Goal: Task Accomplishment & Management: Complete application form

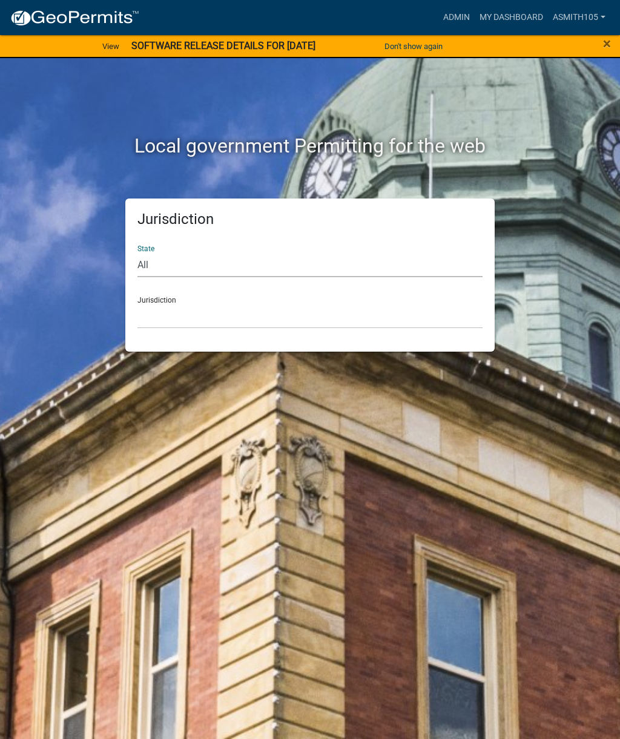
select select "[US_STATE]"
click at [228, 309] on select "[GEOGRAPHIC_DATA], [US_STATE][PERSON_NAME][GEOGRAPHIC_DATA], [US_STATE][PERSON_…" at bounding box center [309, 316] width 345 height 25
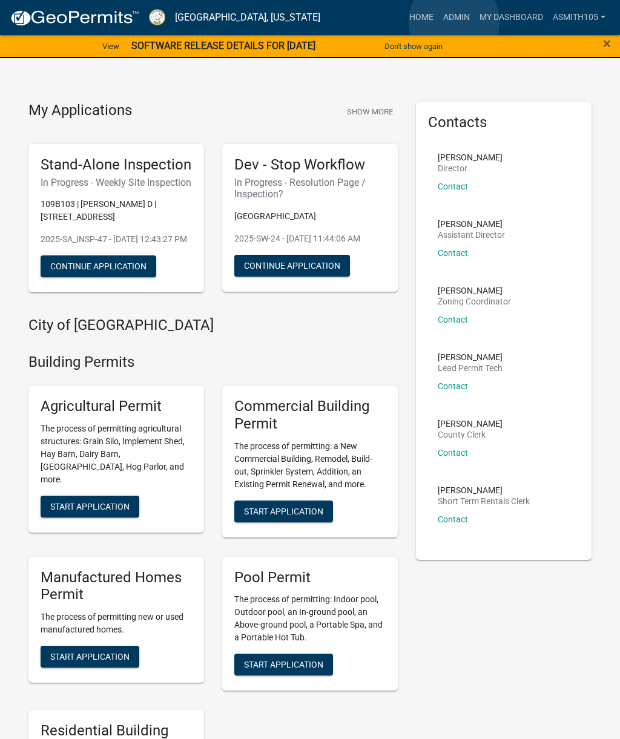
click at [454, 22] on link "Admin" at bounding box center [456, 17] width 36 height 23
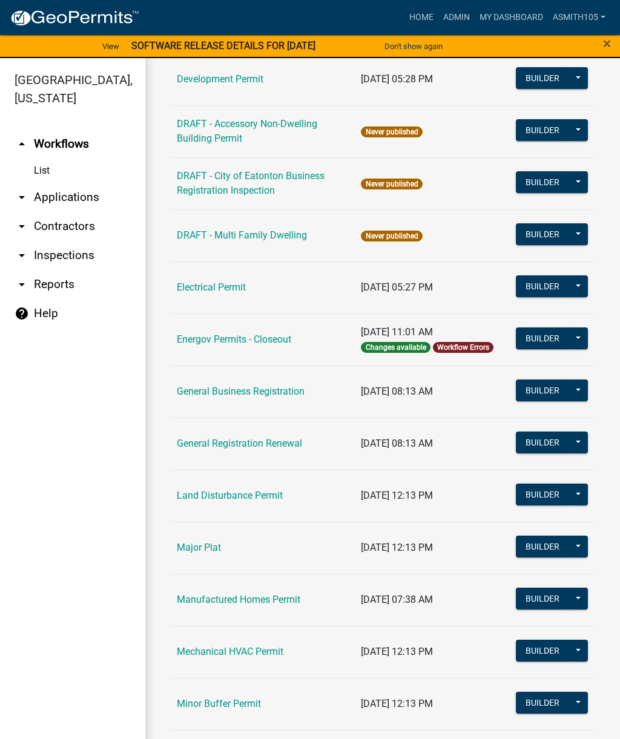
scroll to position [546, 0]
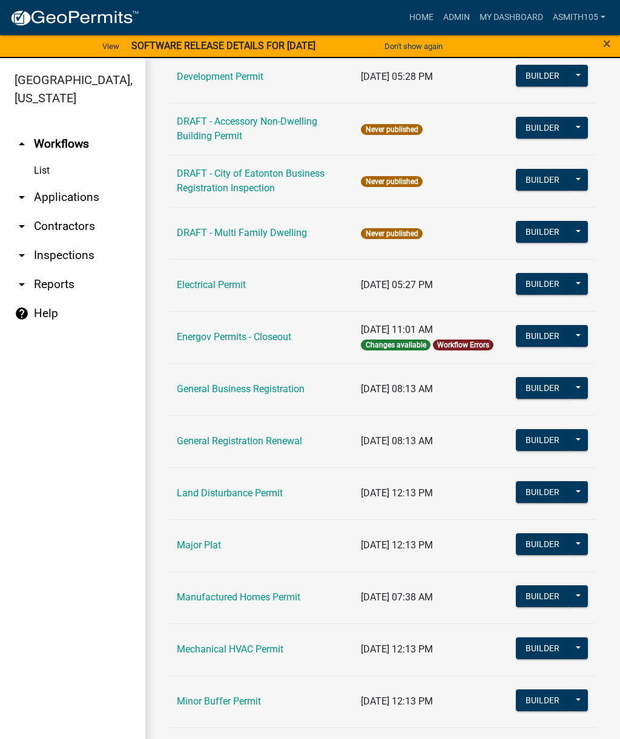
click at [234, 493] on link "Land Disturbance Permit" at bounding box center [230, 493] width 106 height 12
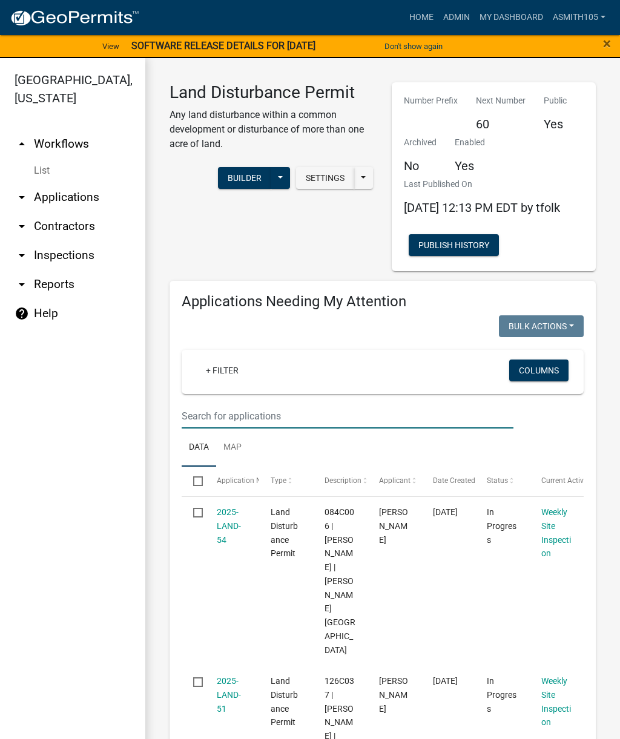
click at [299, 421] on input "text" at bounding box center [348, 416] width 332 height 25
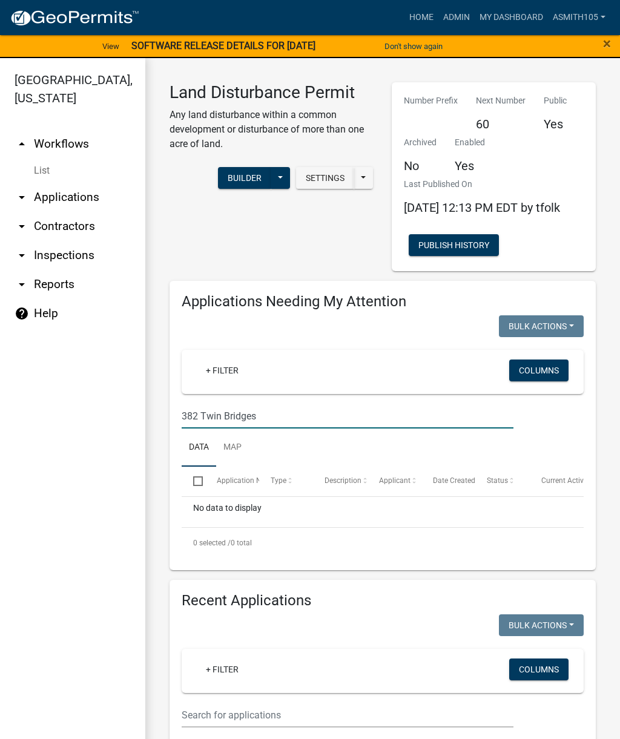
type input "382 Twin Bridges"
click at [68, 257] on link "arrow_drop_down Inspections" at bounding box center [72, 255] width 145 height 29
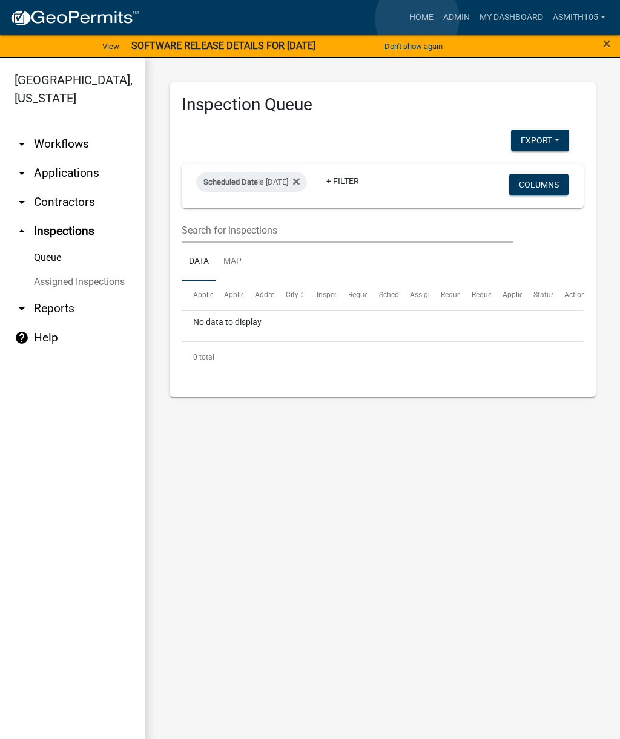
click at [417, 19] on link "Home" at bounding box center [421, 17] width 34 height 23
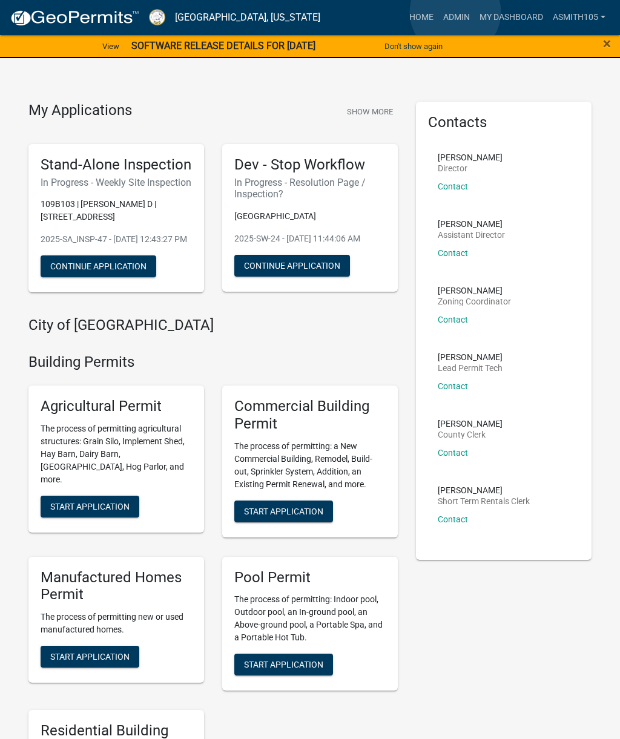
click at [456, 13] on link "Admin" at bounding box center [456, 17] width 36 height 23
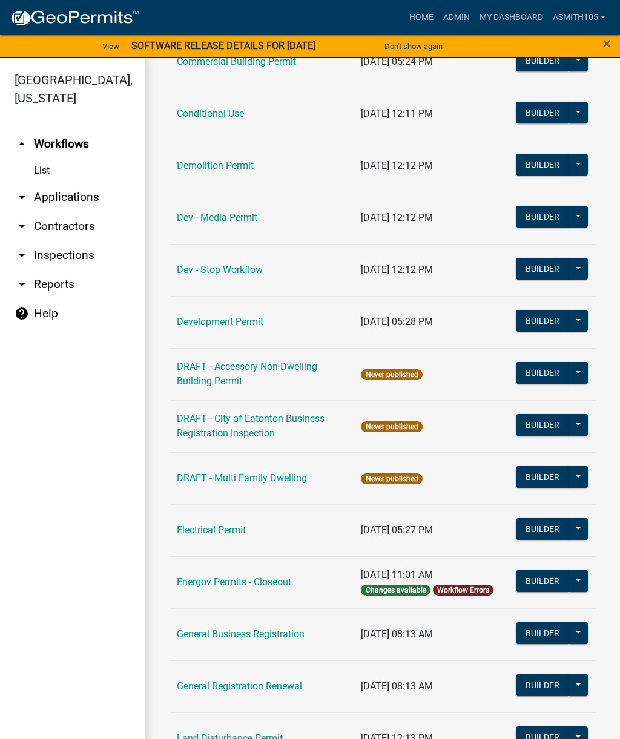
scroll to position [297, 0]
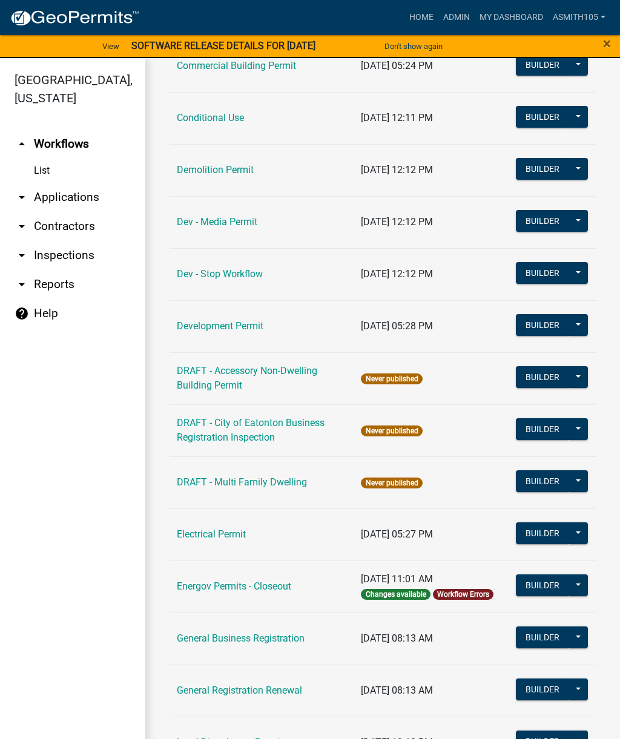
click at [230, 272] on link "Dev - Stop Workflow" at bounding box center [220, 274] width 86 height 12
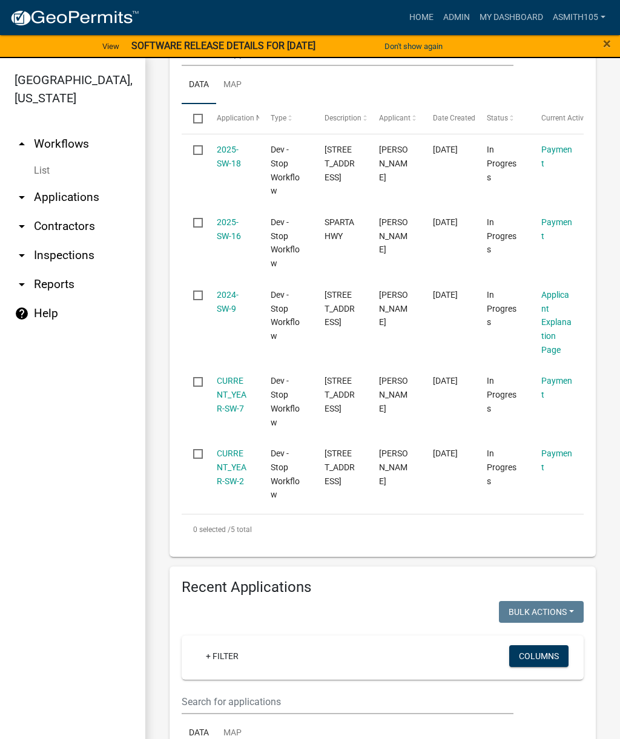
scroll to position [364, 0]
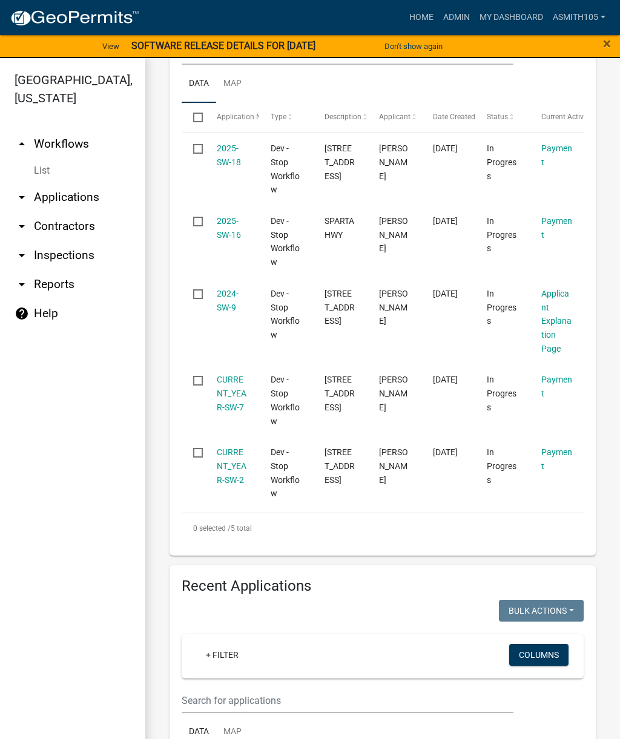
click at [547, 391] on link "Payment" at bounding box center [556, 387] width 31 height 24
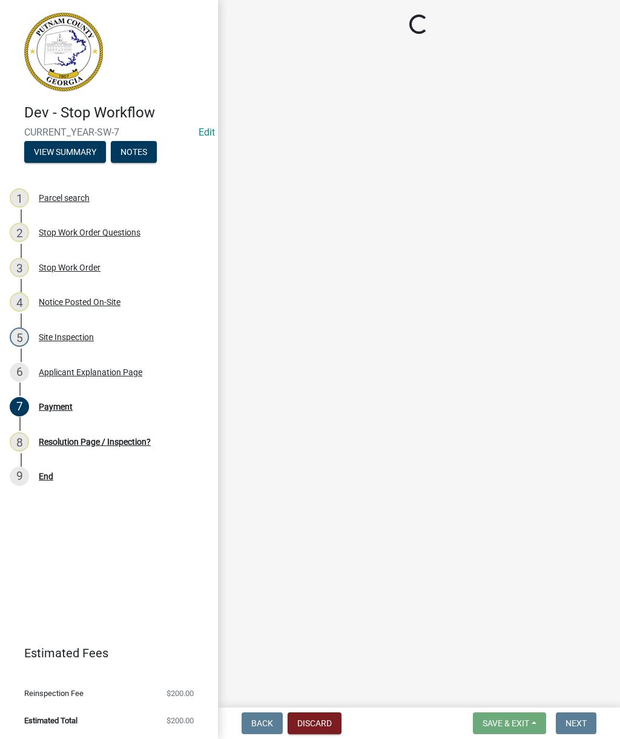
select select "3: 3"
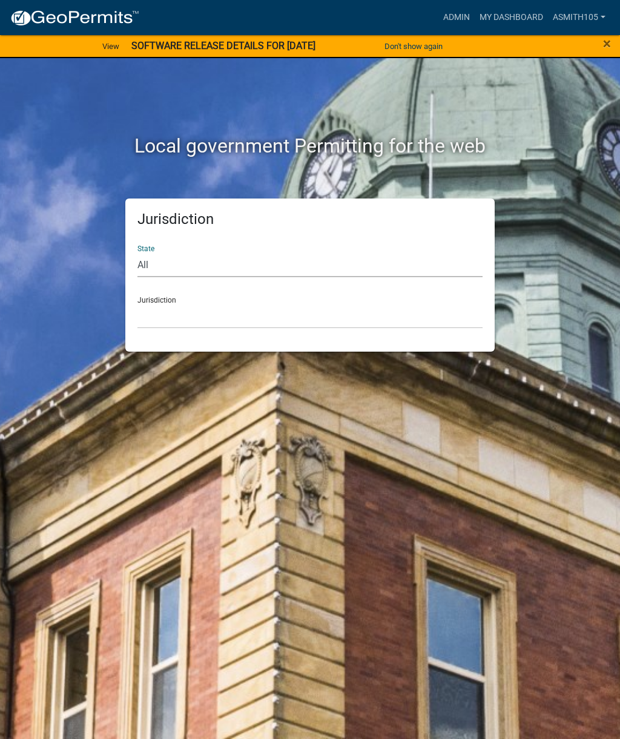
select select "[US_STATE]"
click at [265, 312] on select "[GEOGRAPHIC_DATA], [US_STATE][PERSON_NAME][GEOGRAPHIC_DATA], [US_STATE][PERSON_…" at bounding box center [309, 316] width 345 height 25
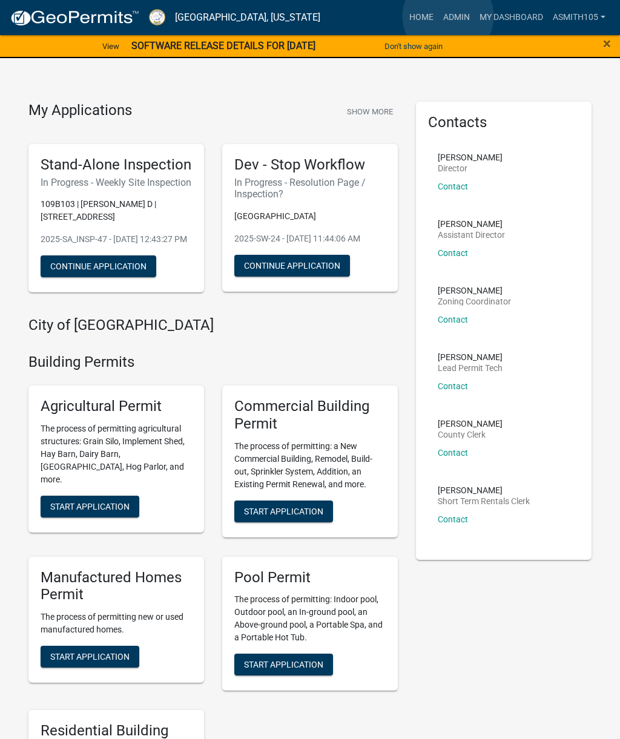
click at [448, 17] on link "Admin" at bounding box center [456, 17] width 36 height 23
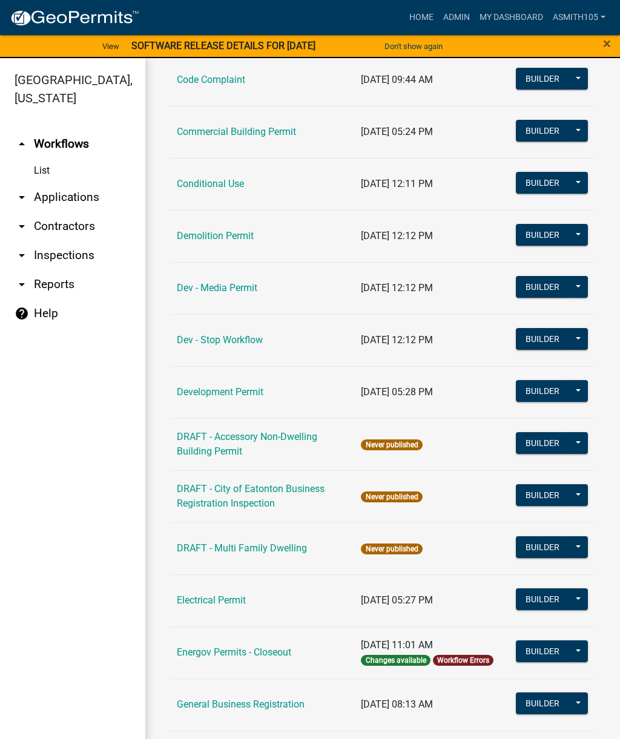
scroll to position [230, 0]
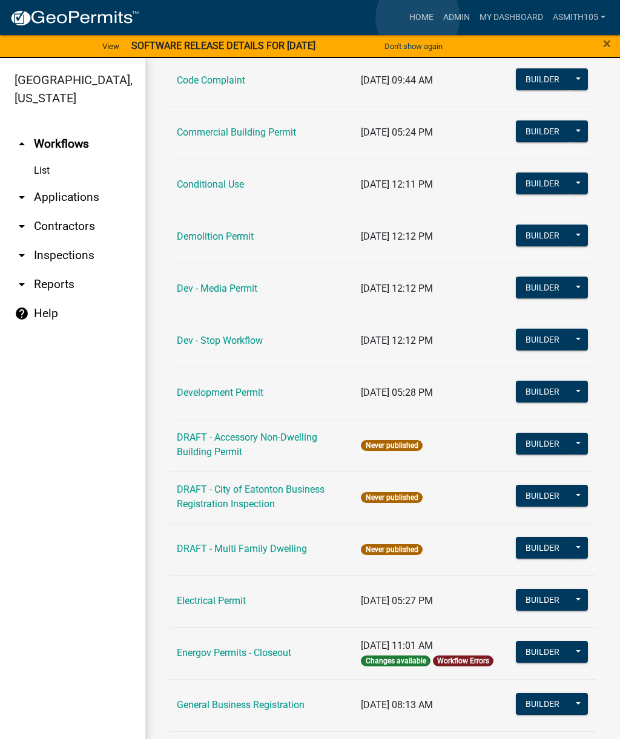
click at [418, 18] on link "Home" at bounding box center [421, 17] width 34 height 23
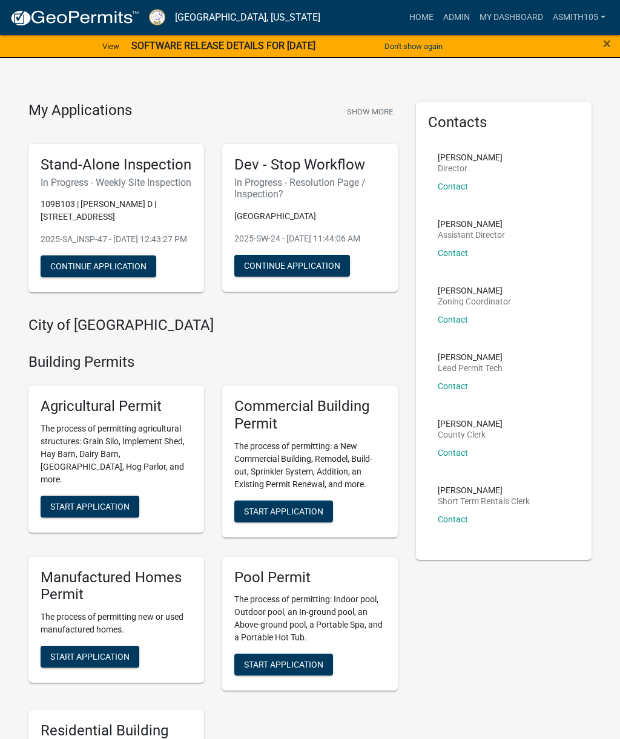
click at [291, 177] on h6 "In Progress - Resolution Page / Inspection?" at bounding box center [309, 188] width 151 height 23
click at [286, 277] on button "Continue Application" at bounding box center [292, 266] width 116 height 22
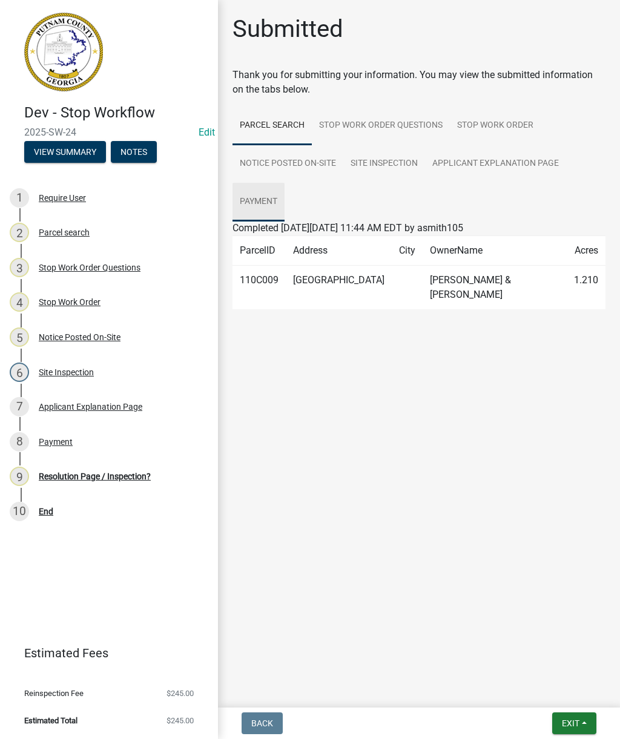
click at [267, 202] on link "Payment" at bounding box center [259, 202] width 52 height 39
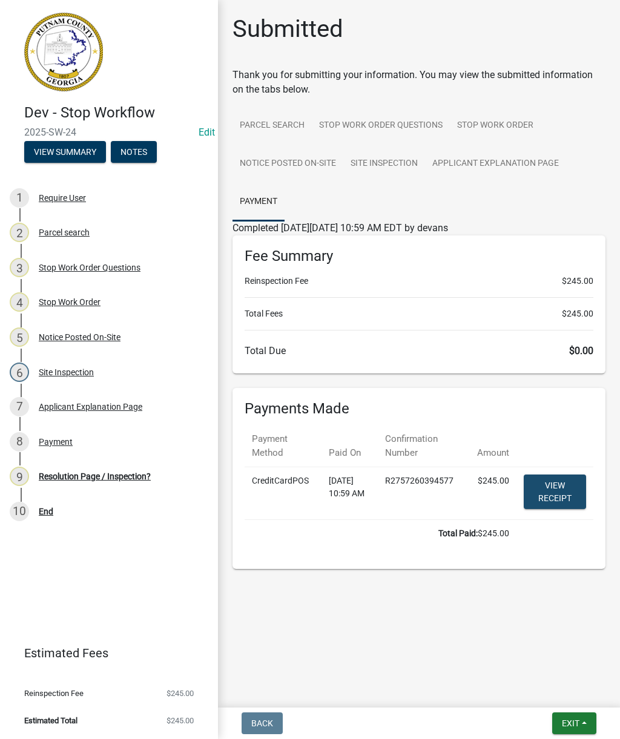
click at [562, 489] on link "View receipt" at bounding box center [555, 492] width 62 height 35
click at [50, 514] on div "End" at bounding box center [46, 511] width 15 height 8
click at [50, 440] on div "Payment" at bounding box center [56, 442] width 34 height 8
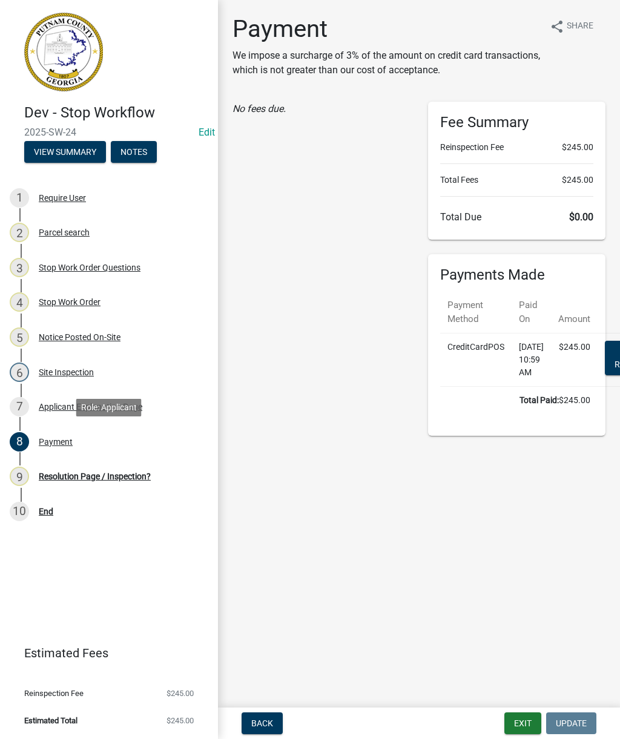
click at [87, 477] on div "Resolution Page / Inspection?" at bounding box center [95, 476] width 112 height 8
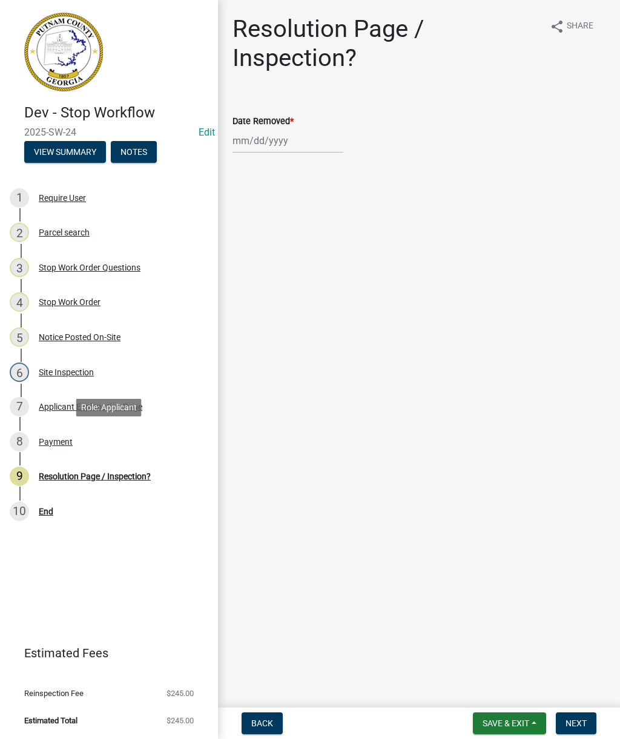
click at [47, 440] on div "Payment" at bounding box center [56, 442] width 34 height 8
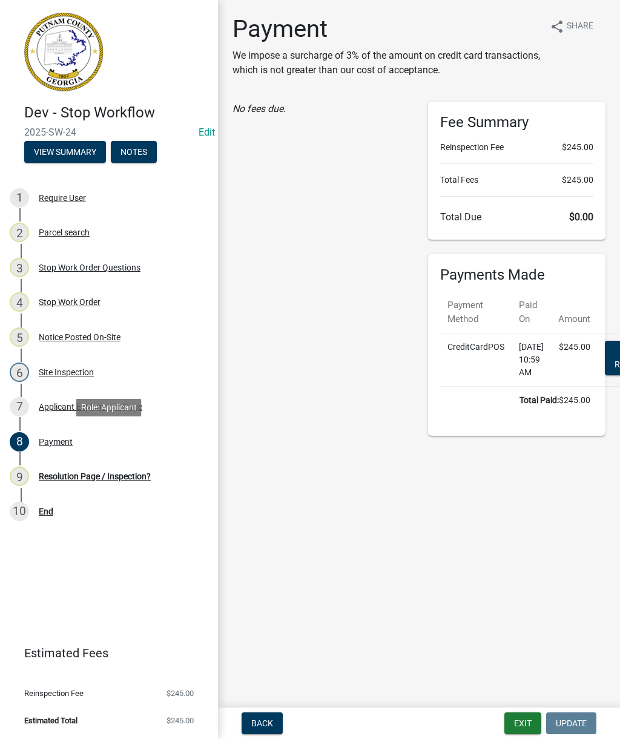
click at [85, 478] on div "Resolution Page / Inspection?" at bounding box center [95, 476] width 112 height 8
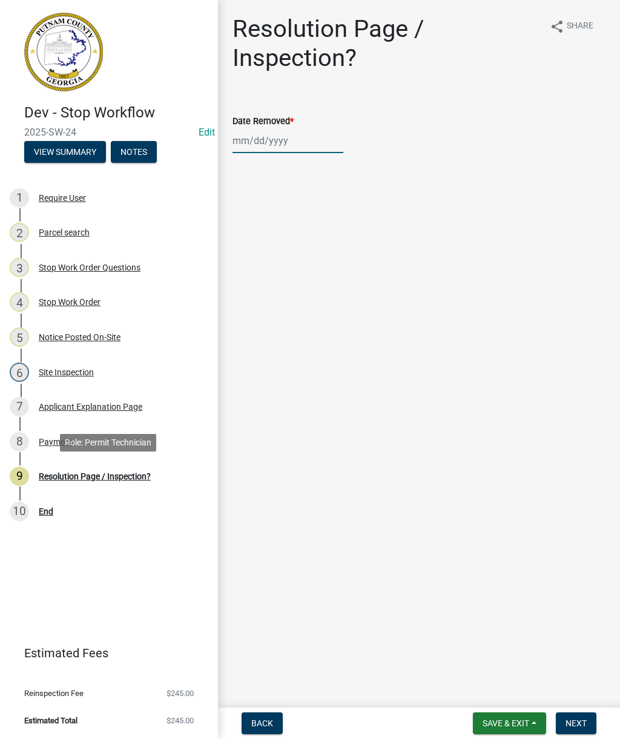
click at [285, 144] on div at bounding box center [288, 140] width 111 height 25
select select "10"
select select "2025"
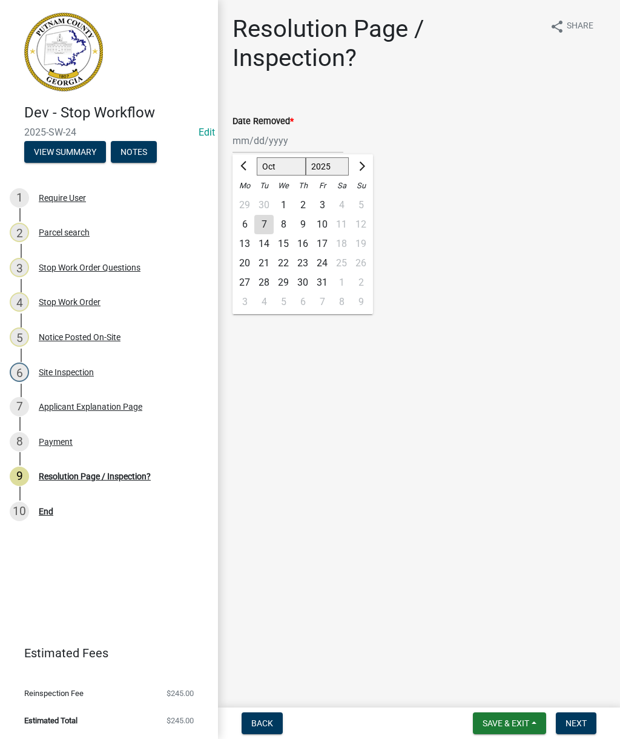
click at [302, 204] on div "2" at bounding box center [302, 205] width 19 height 19
type input "[DATE]"
click at [584, 721] on span "Next" at bounding box center [576, 724] width 21 height 10
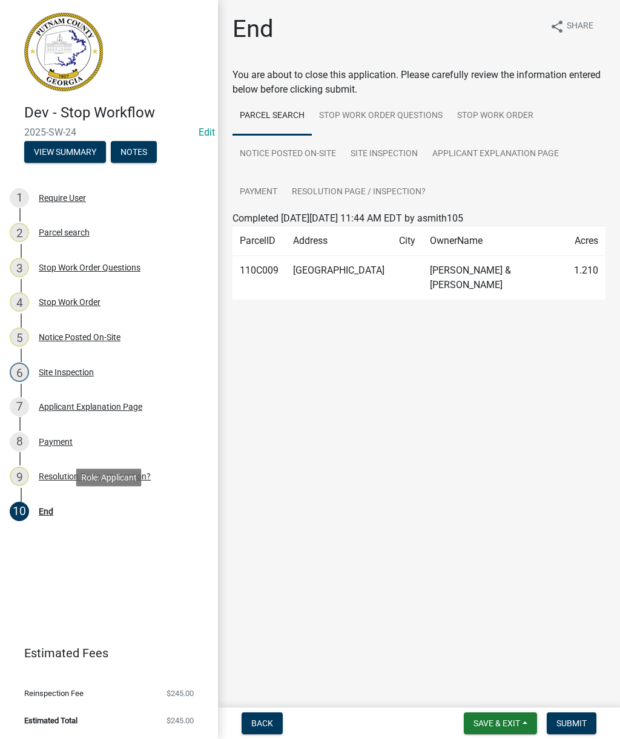
click at [44, 505] on div "10 End" at bounding box center [104, 511] width 189 height 19
click at [580, 719] on span "Submit" at bounding box center [571, 724] width 30 height 10
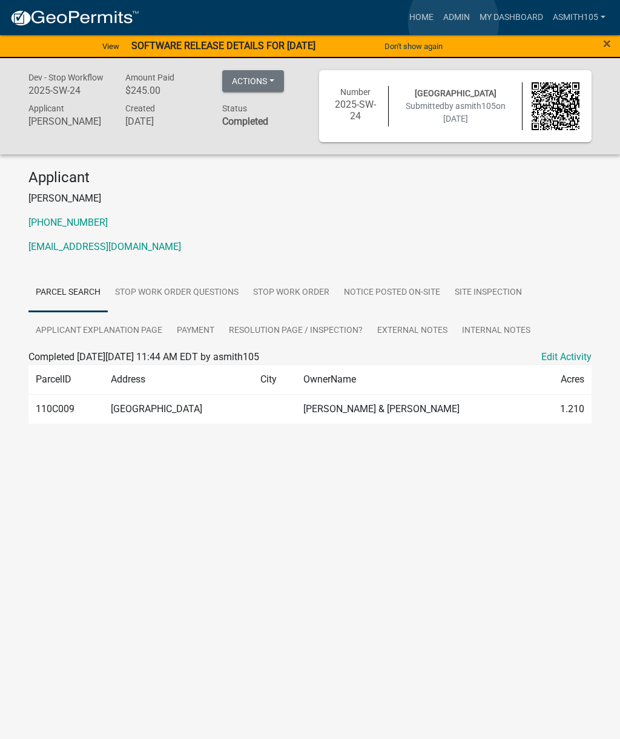
click at [454, 22] on link "Admin" at bounding box center [456, 17] width 36 height 23
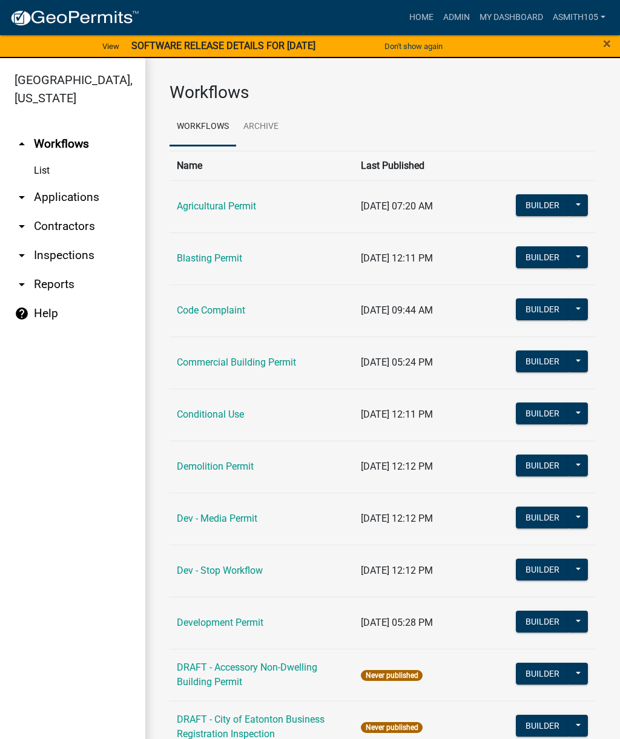
click at [220, 575] on link "Dev - Stop Workflow" at bounding box center [220, 571] width 86 height 12
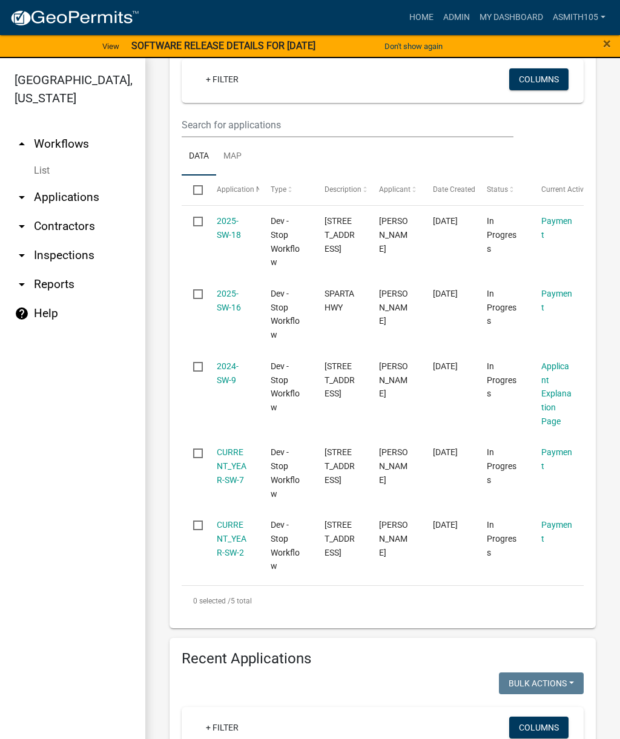
scroll to position [292, 0]
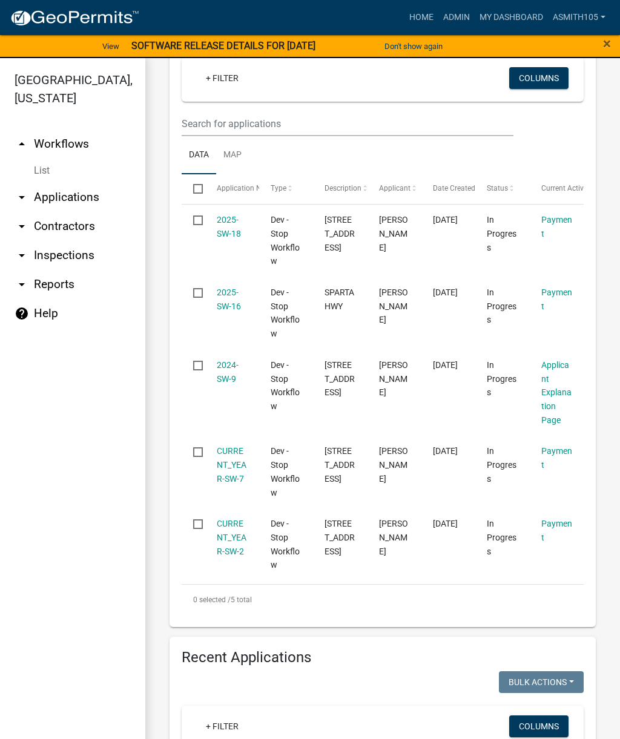
click at [547, 535] on link "Payment" at bounding box center [556, 531] width 31 height 24
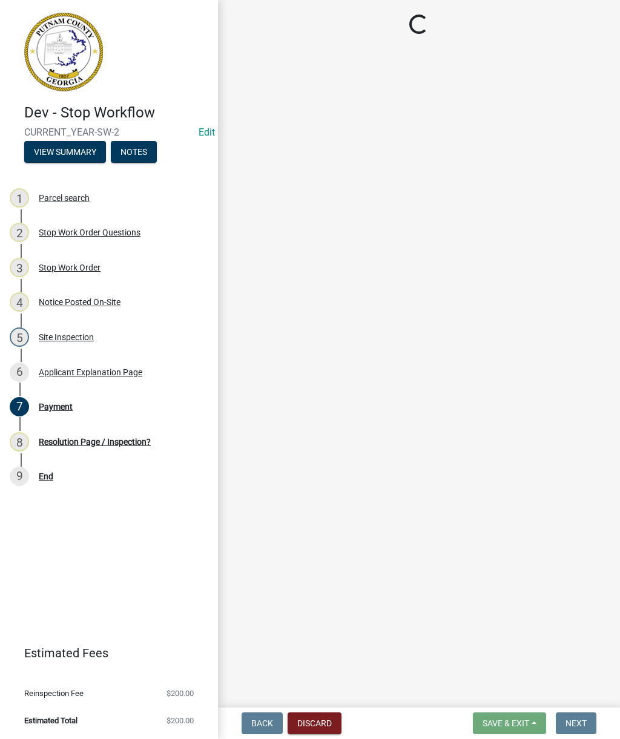
select select "3: 3"
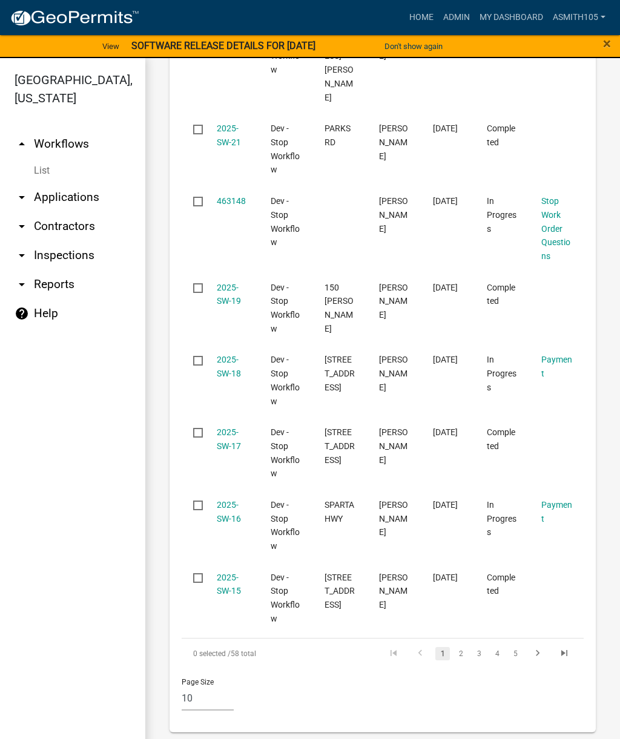
scroll to position [1291, 0]
click at [549, 369] on link "Payment" at bounding box center [556, 367] width 31 height 24
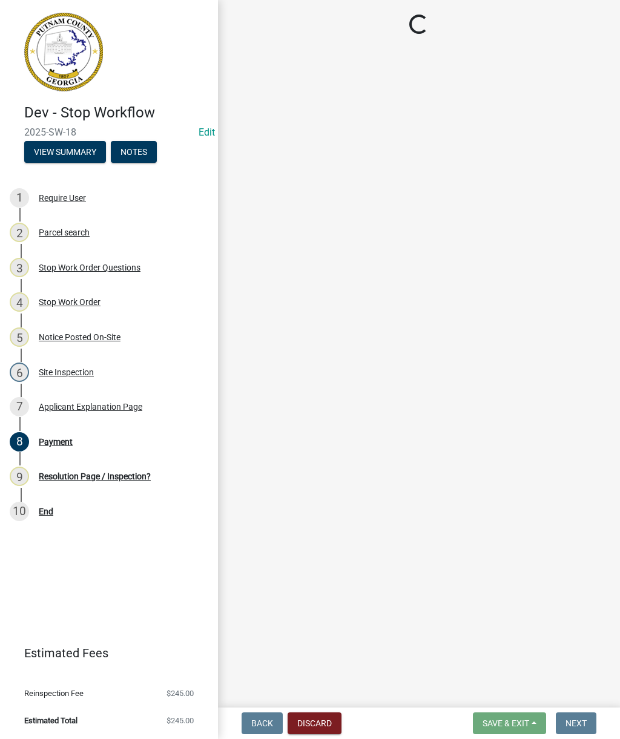
select select "3: 3"
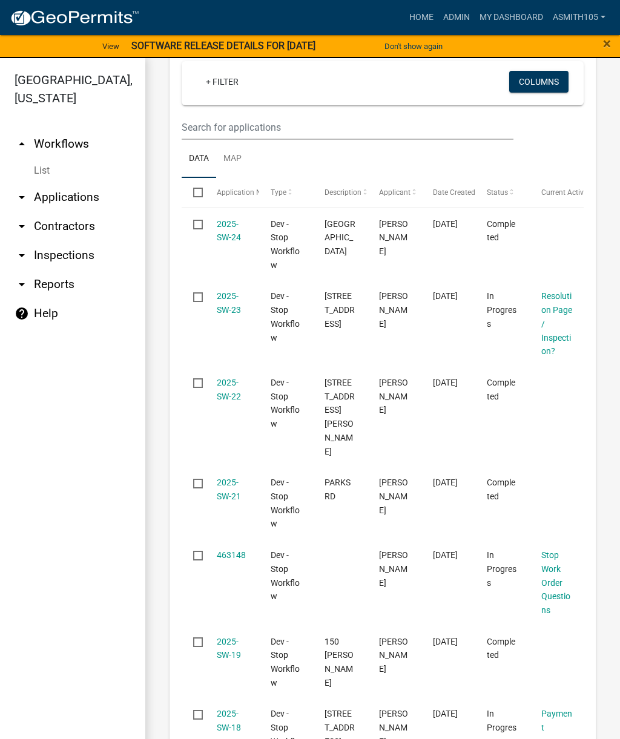
scroll to position [923, 0]
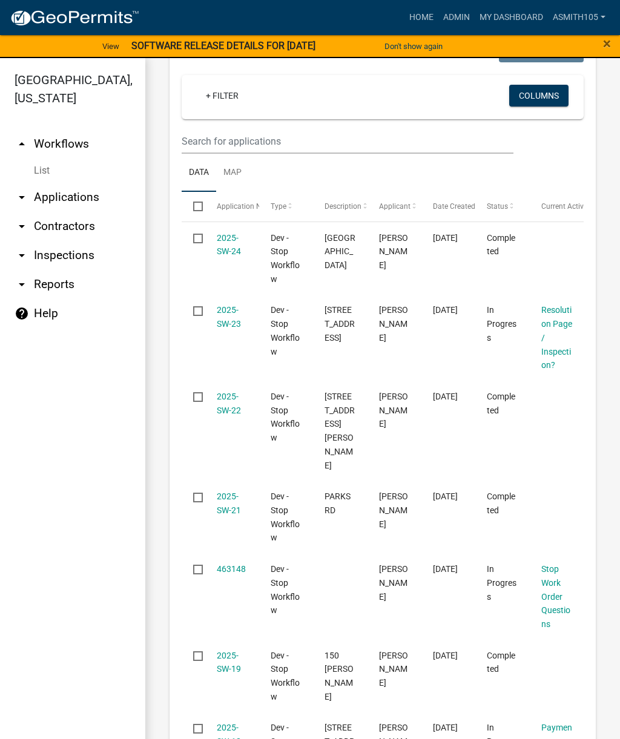
click at [556, 356] on link "Resolution Page / Inspection?" at bounding box center [556, 337] width 31 height 65
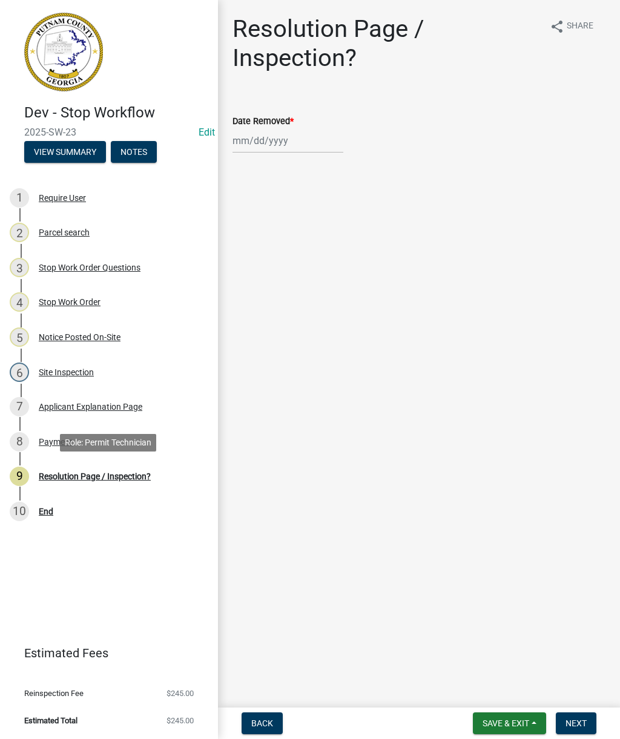
click at [109, 469] on div "9 Resolution Page / Inspection?" at bounding box center [104, 476] width 189 height 19
click at [112, 480] on div "Resolution Page / Inspection?" at bounding box center [95, 476] width 112 height 8
click at [267, 142] on div at bounding box center [288, 140] width 111 height 25
select select "10"
select select "2025"
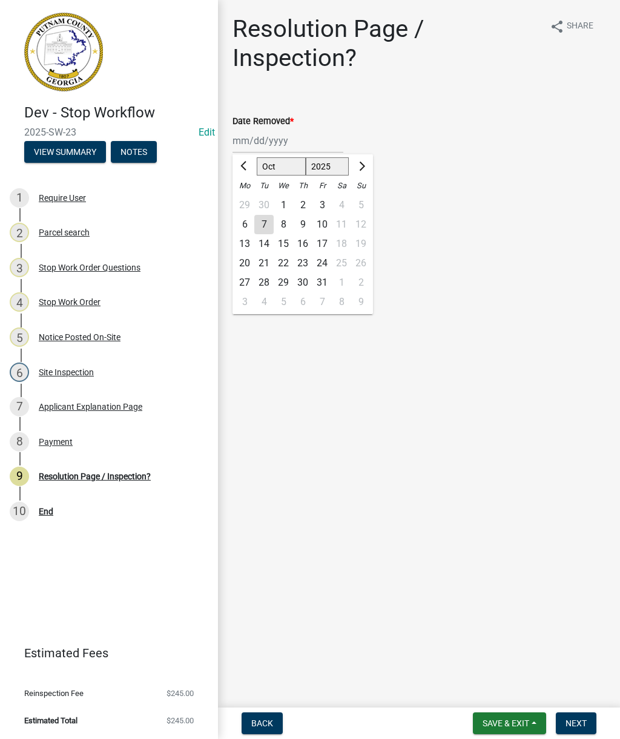
click at [263, 225] on div "7" at bounding box center [263, 224] width 19 height 19
type input "[DATE]"
click at [584, 722] on span "Next" at bounding box center [576, 724] width 21 height 10
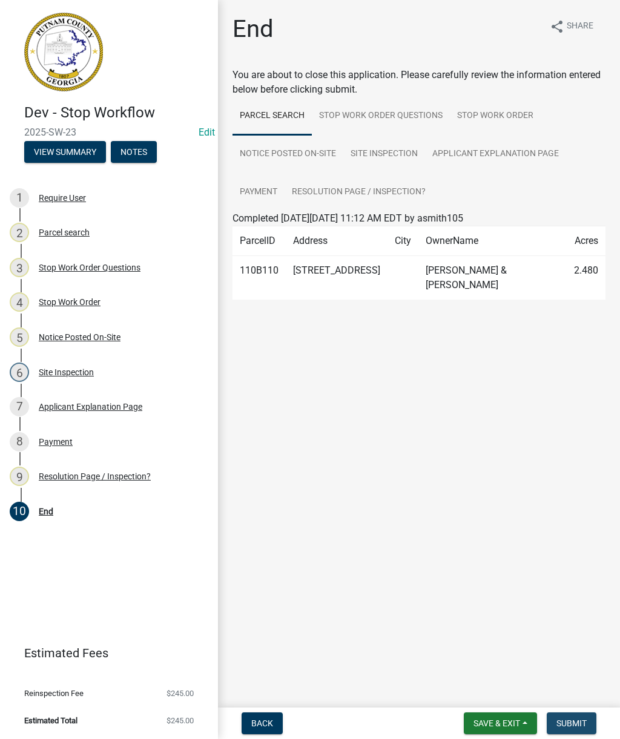
click at [575, 725] on span "Submit" at bounding box center [571, 724] width 30 height 10
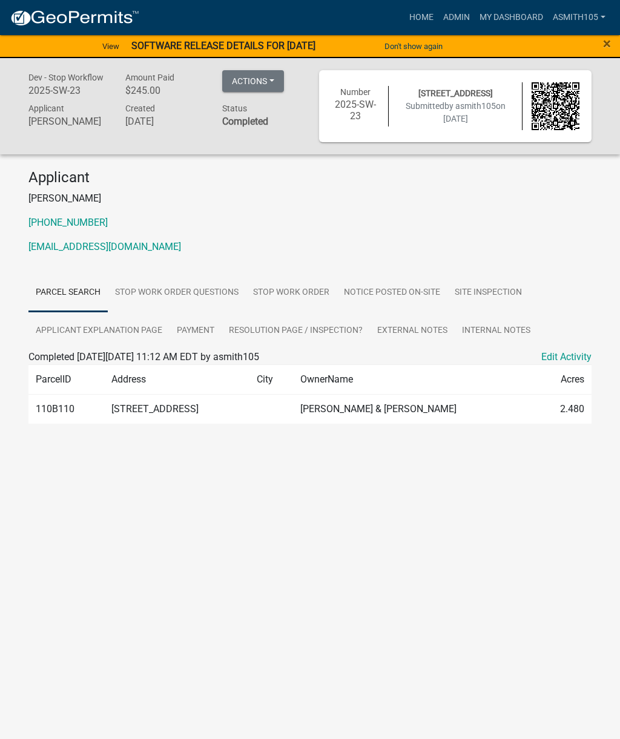
click at [606, 45] on span "×" at bounding box center [607, 43] width 8 height 17
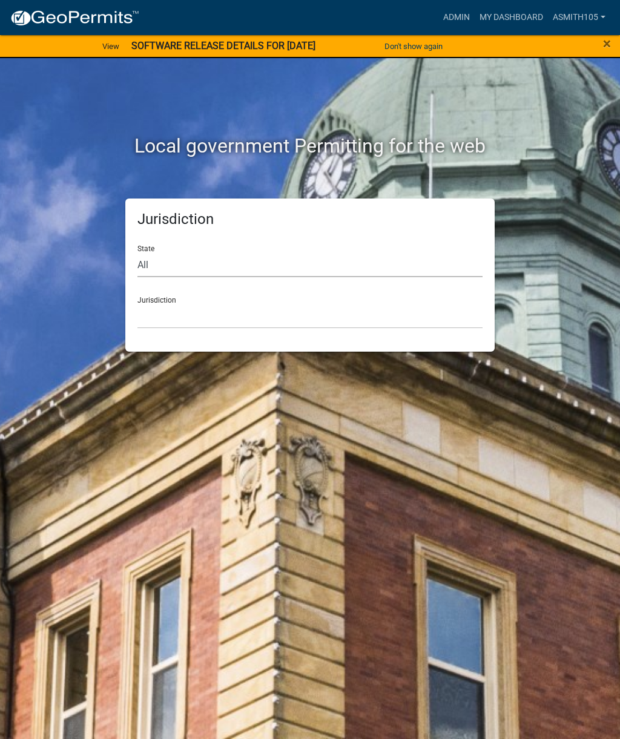
click at [228, 265] on select "All Colorado Georgia Indiana Iowa Kansas Minnesota Ohio South Carolina Wisconsin" at bounding box center [309, 264] width 345 height 25
select select "[US_STATE]"
click at [273, 306] on select "[GEOGRAPHIC_DATA], [US_STATE][PERSON_NAME][GEOGRAPHIC_DATA], [US_STATE][PERSON_…" at bounding box center [309, 316] width 345 height 25
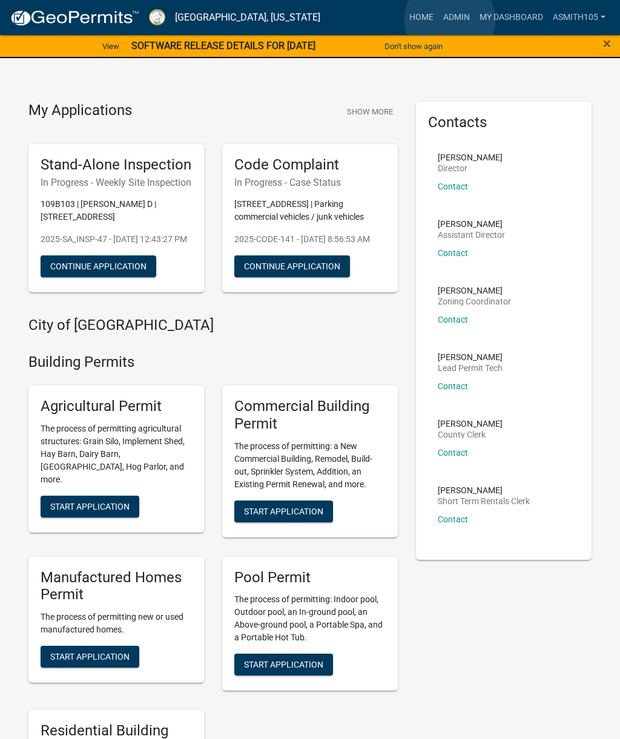
click at [450, 21] on link "Admin" at bounding box center [456, 17] width 36 height 23
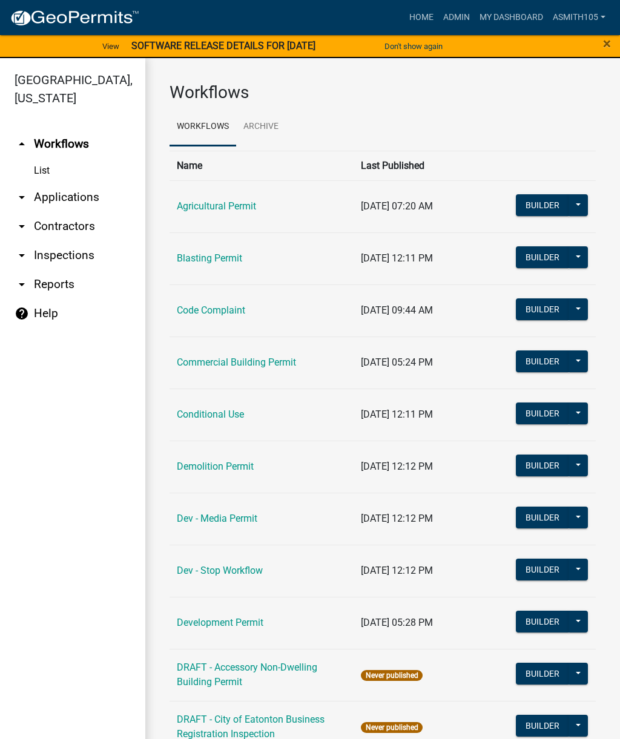
click at [73, 251] on link "arrow_drop_down Inspections" at bounding box center [72, 255] width 145 height 29
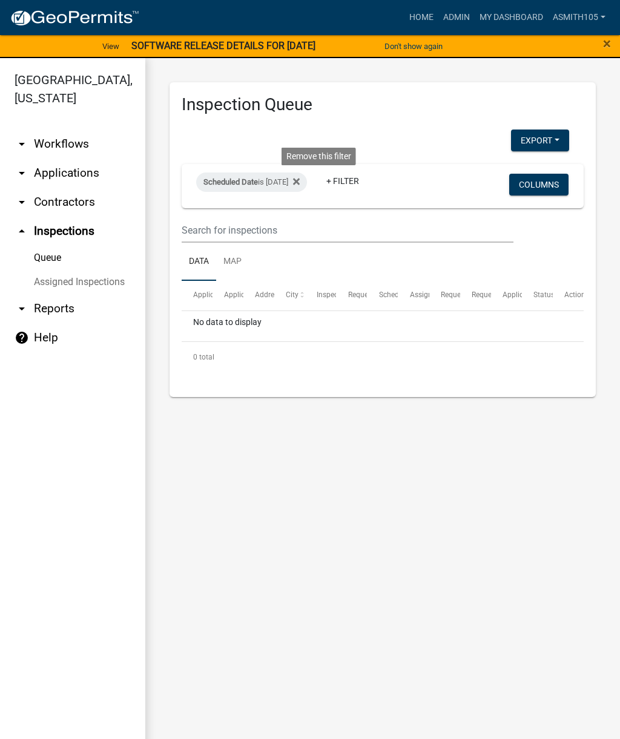
click at [300, 179] on icon at bounding box center [296, 182] width 7 height 10
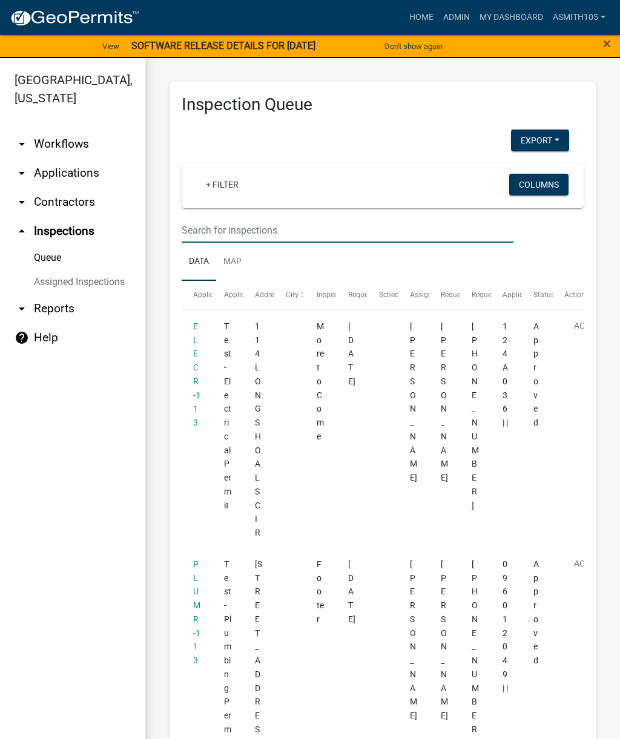
click at [263, 227] on input "text" at bounding box center [348, 230] width 332 height 25
click at [231, 179] on link "+ Filter" at bounding box center [222, 185] width 52 height 22
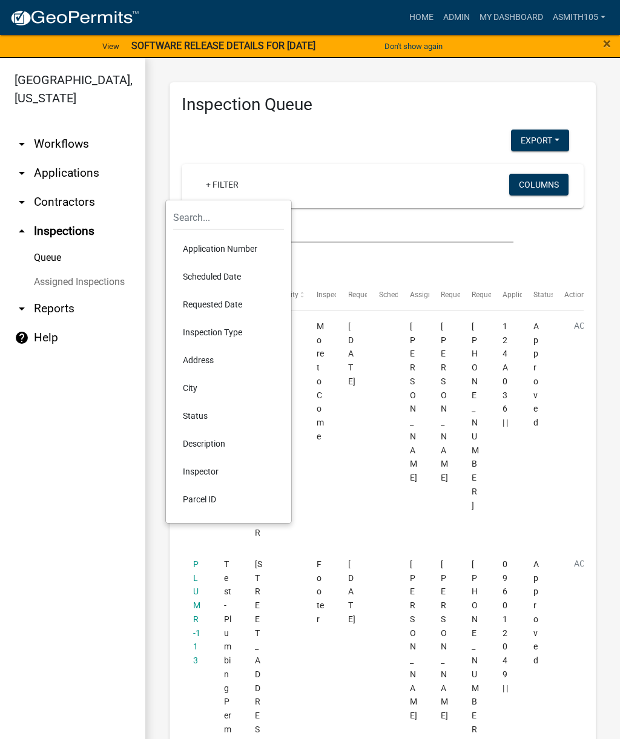
click at [216, 274] on li "Scheduled Date" at bounding box center [228, 277] width 111 height 28
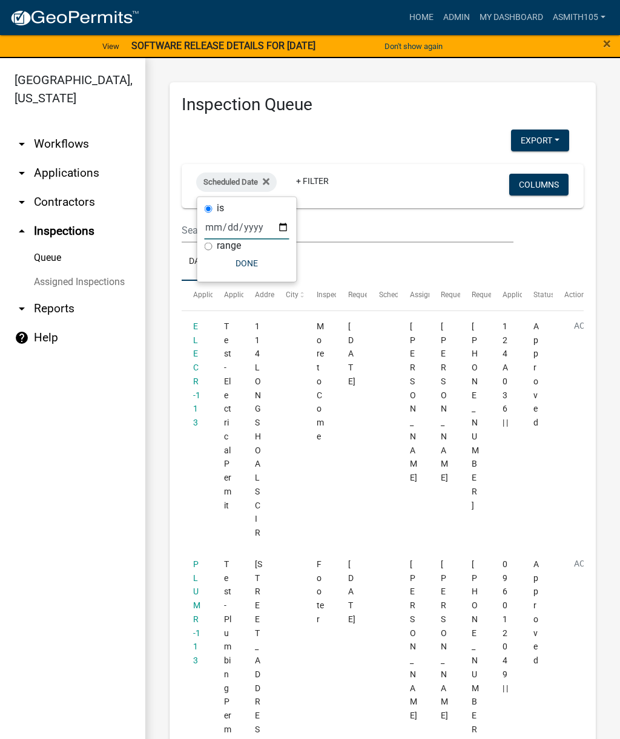
click at [241, 225] on input "date" at bounding box center [247, 227] width 85 height 25
type input "2025-10-07"
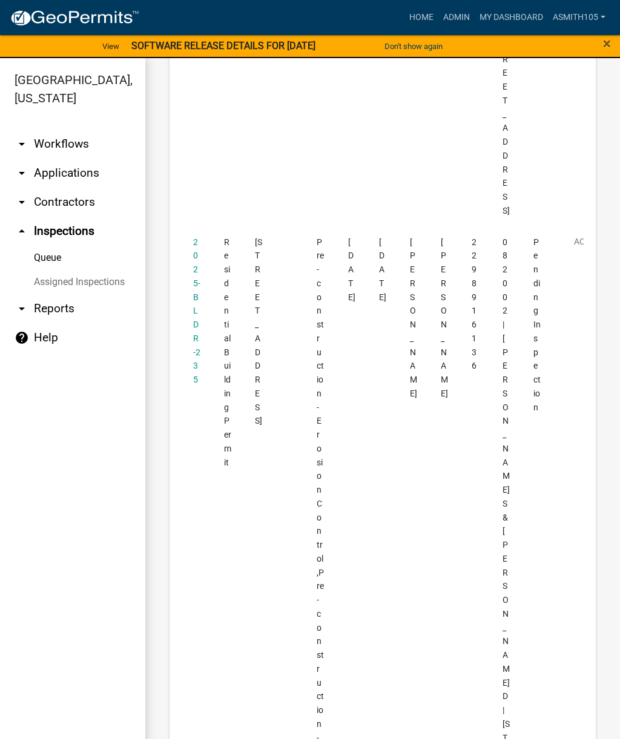
scroll to position [767, 0]
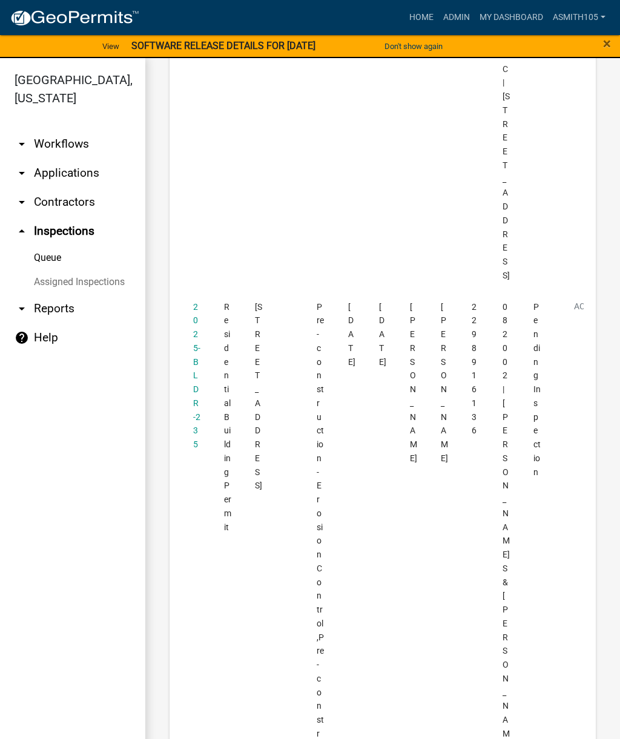
click at [194, 386] on link "2025-BLDR-235" at bounding box center [196, 376] width 7 height 148
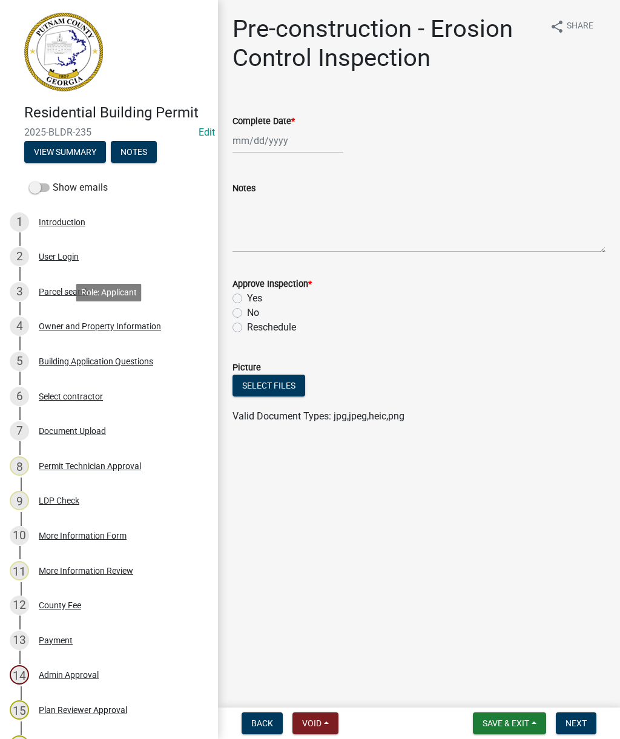
click at [93, 325] on div "Owner and Property Information" at bounding box center [100, 326] width 122 height 8
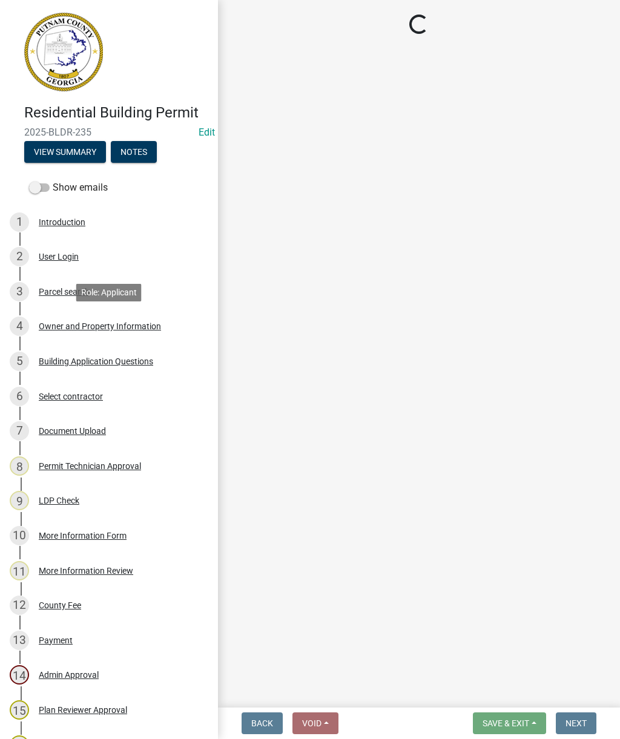
select select "a4366e26-0f82-401b-a682-956e4112ff86"
select select "83394b22-4a11-496c-8e5c-75ade2e72faf"
select select "295c155f-de53-4b68-9fdd-08c8883e9b6f"
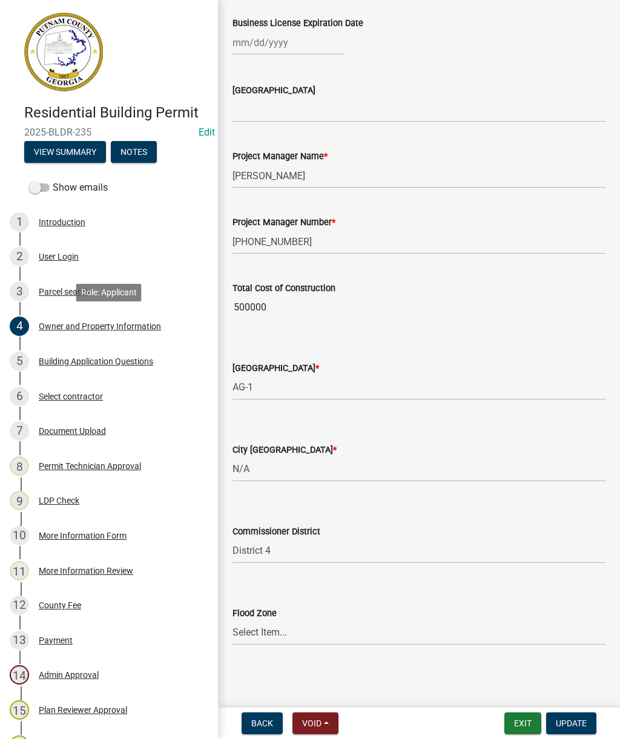
scroll to position [1821, 0]
click at [107, 365] on div "Building Application Questions" at bounding box center [96, 361] width 114 height 8
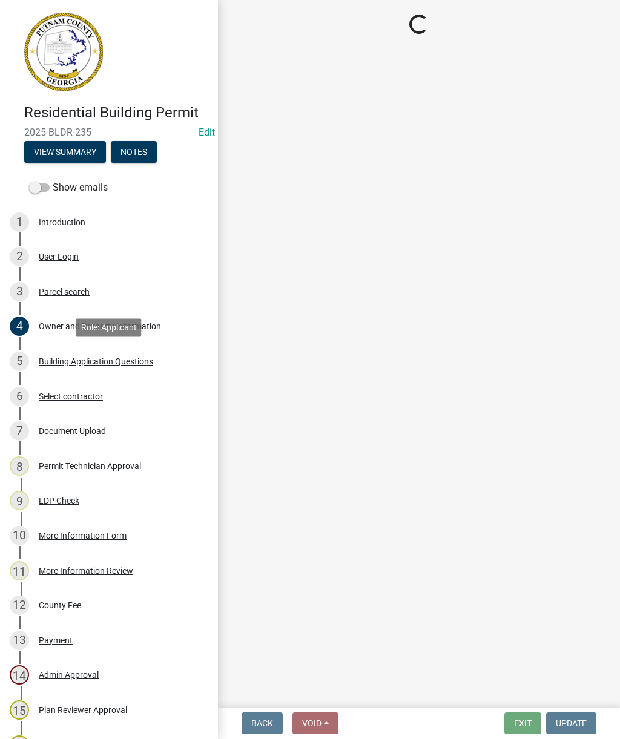
scroll to position [0, 0]
select select "2ec94193-6885-4dbb-8fbc-a6ee81e417fe"
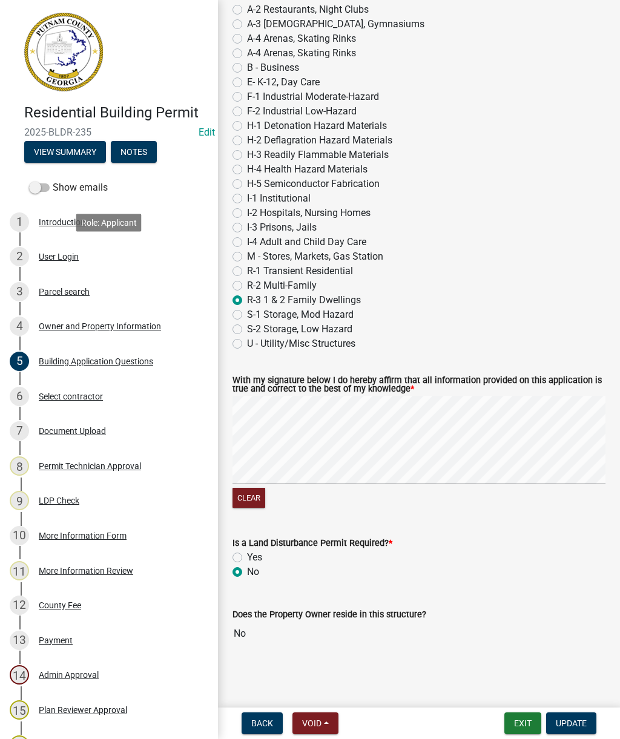
click at [186, 265] on div "2 User Login" at bounding box center [104, 256] width 189 height 19
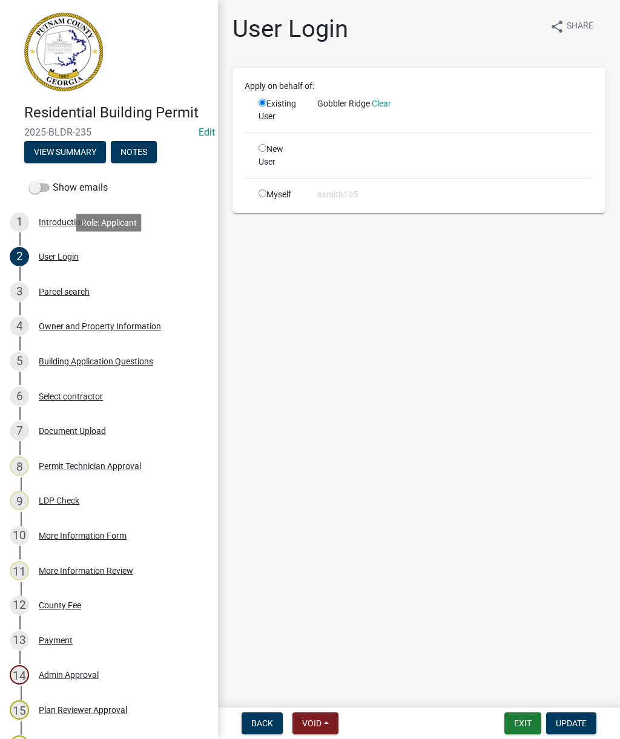
click at [81, 396] on div "Select contractor" at bounding box center [71, 396] width 64 height 8
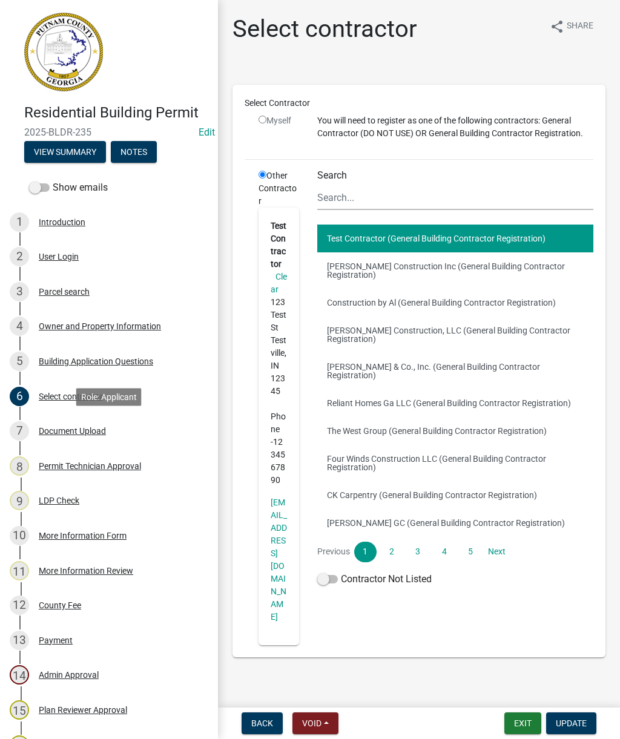
click at [70, 430] on div "Document Upload" at bounding box center [72, 431] width 67 height 8
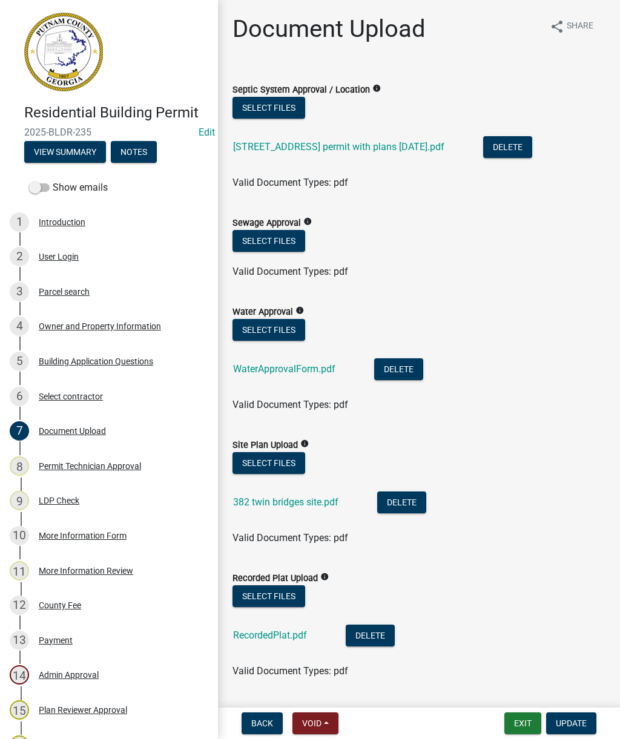
click at [282, 371] on link "WaterApprovalForm.pdf" at bounding box center [284, 369] width 102 height 12
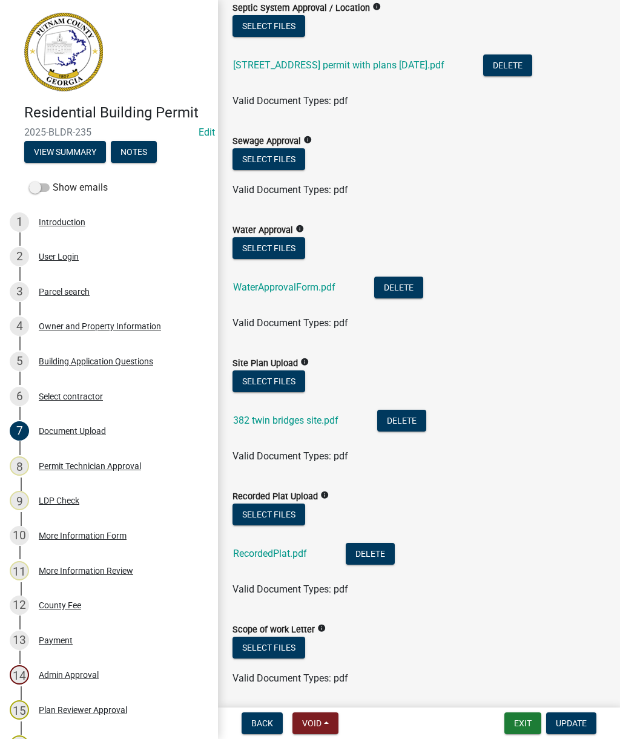
scroll to position [90, 0]
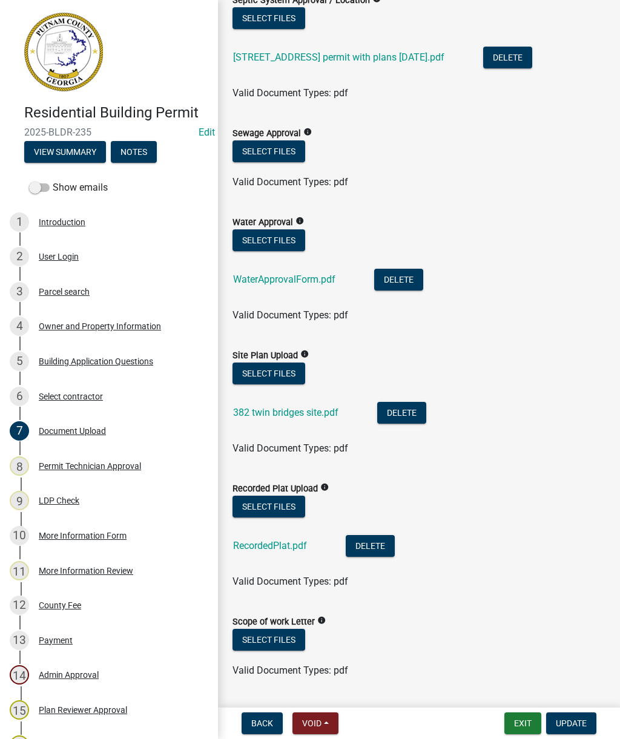
click at [277, 415] on link "382 twin bridges site.pdf" at bounding box center [285, 413] width 105 height 12
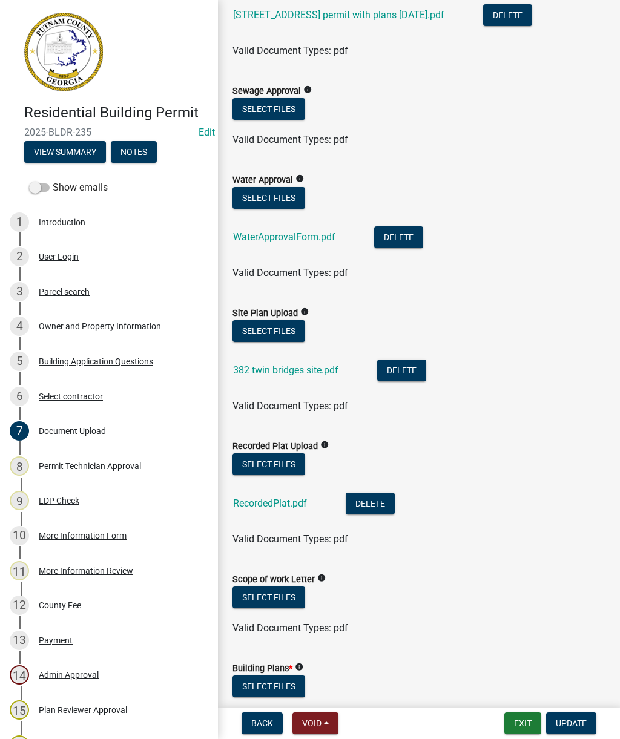
scroll to position [134, 0]
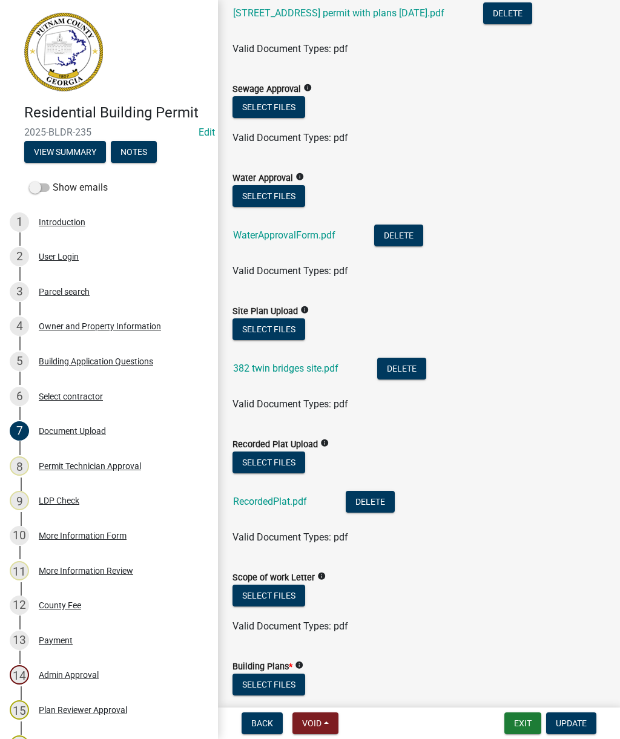
click at [273, 502] on link "RecordedPlat.pdf" at bounding box center [270, 502] width 74 height 12
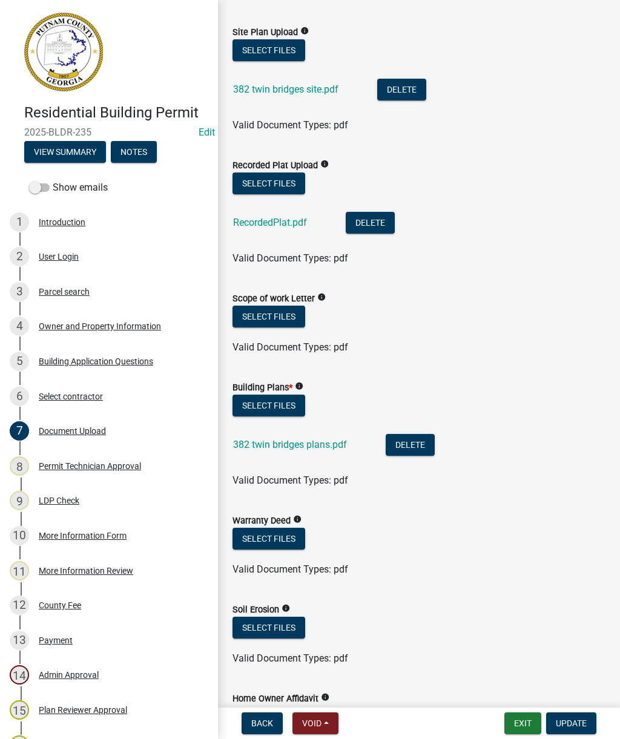
scroll to position [414, 0]
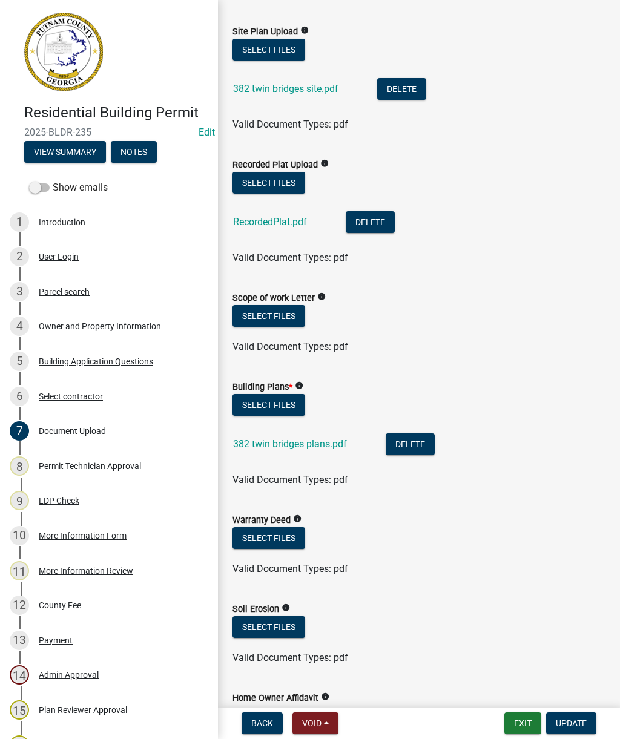
click at [283, 449] on link "382 twin bridges plans.pdf" at bounding box center [290, 444] width 114 height 12
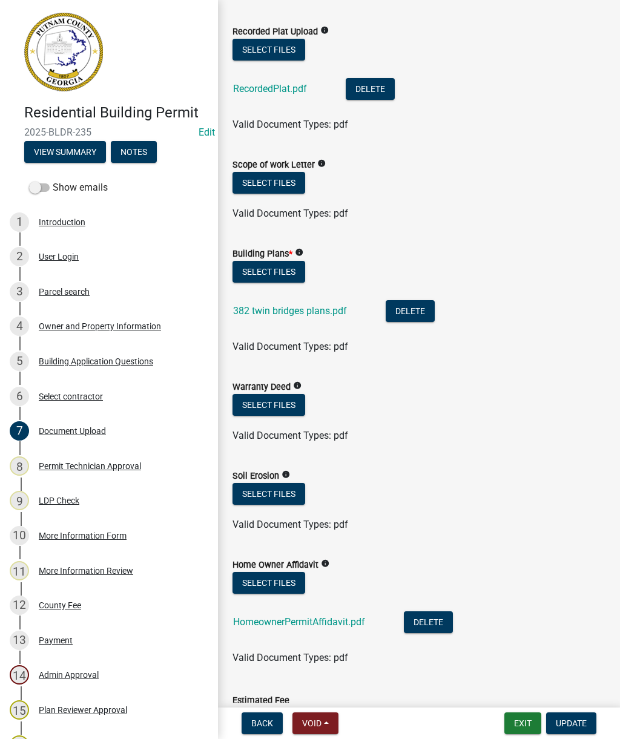
scroll to position [555, 0]
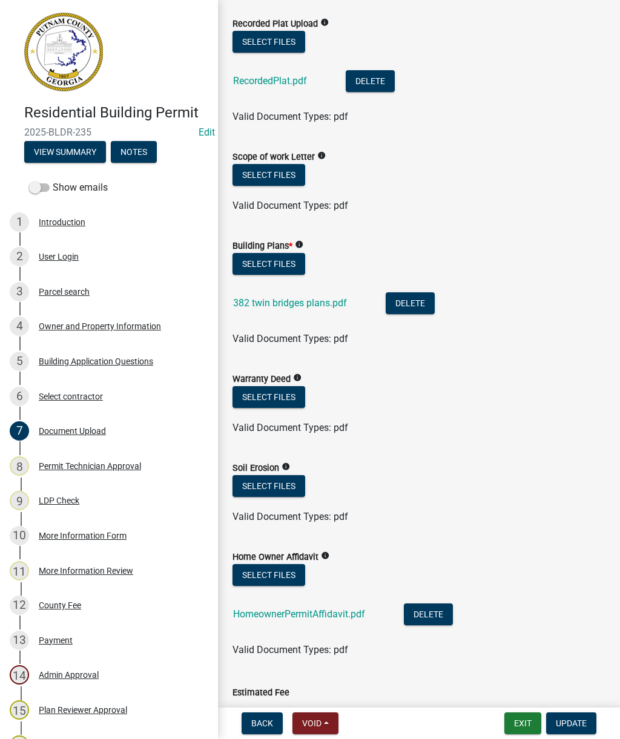
click at [267, 515] on span "Valid Document Types: pdf" at bounding box center [291, 517] width 116 height 12
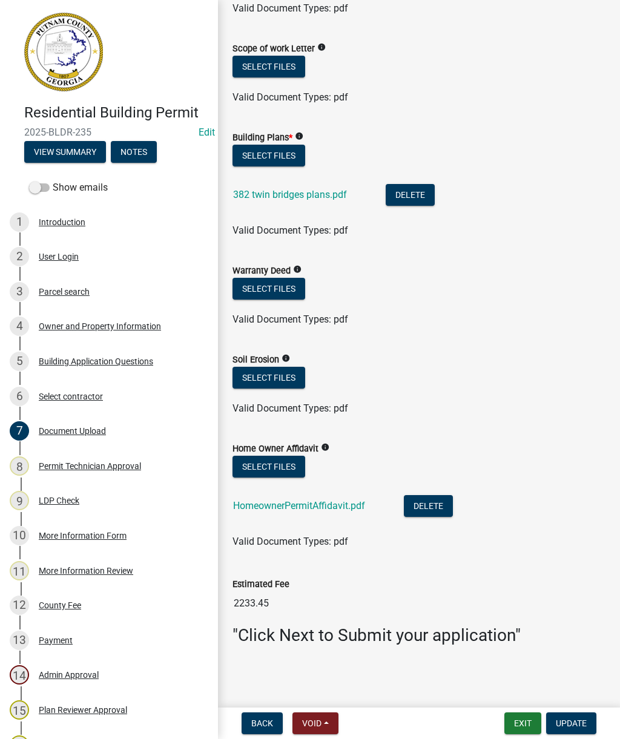
scroll to position [662, 0]
click at [290, 506] on link "HomeownerPermitAffidavit.pdf" at bounding box center [299, 507] width 132 height 12
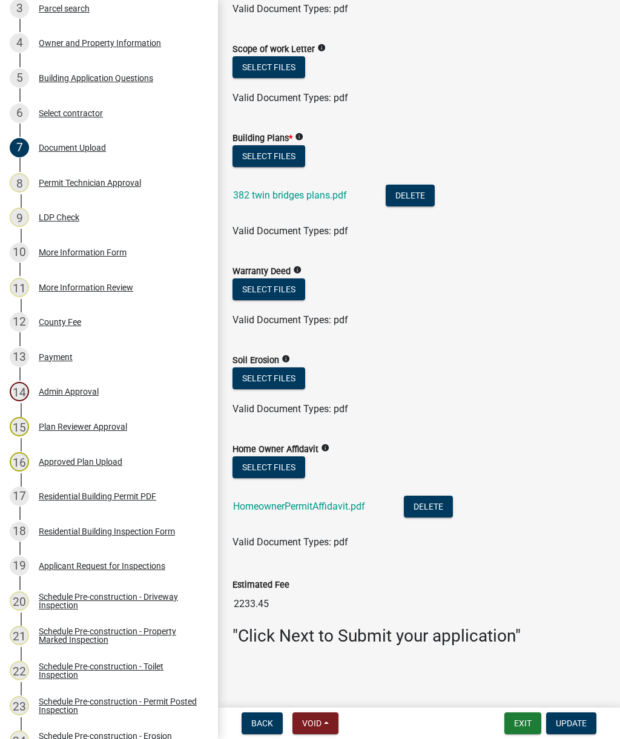
scroll to position [277, 0]
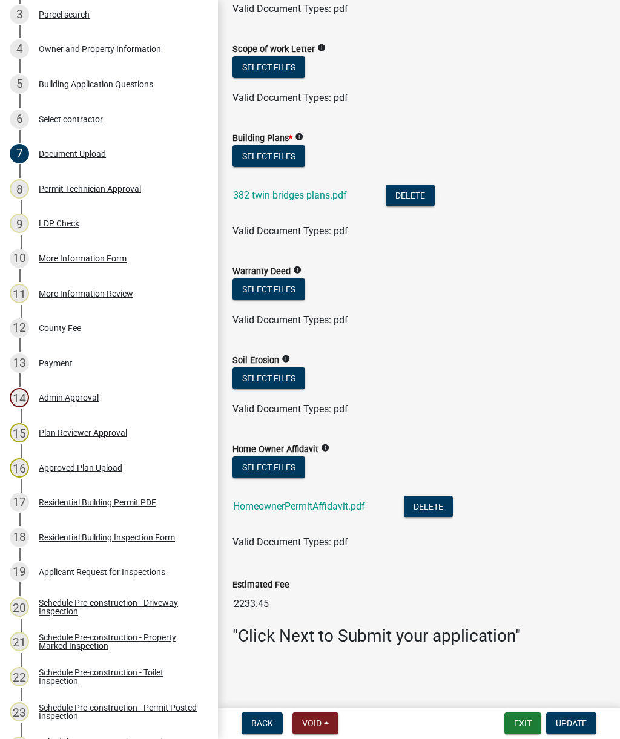
click at [71, 400] on div "Admin Approval" at bounding box center [69, 398] width 60 height 8
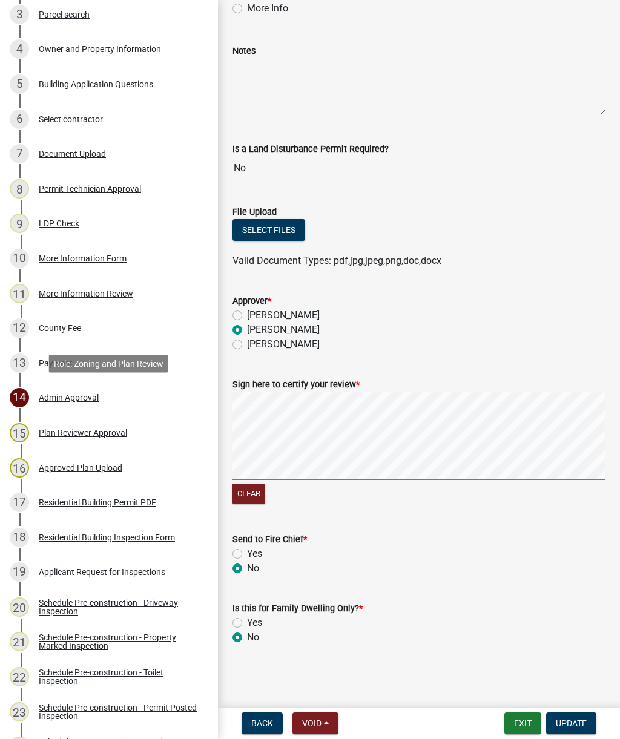
scroll to position [124, 0]
click at [73, 470] on div "Approved Plan Upload" at bounding box center [81, 468] width 84 height 8
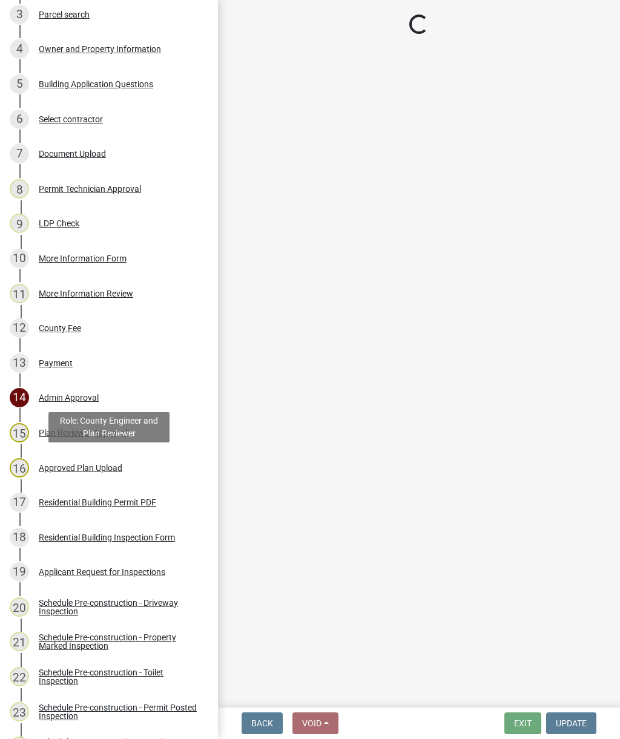
scroll to position [0, 0]
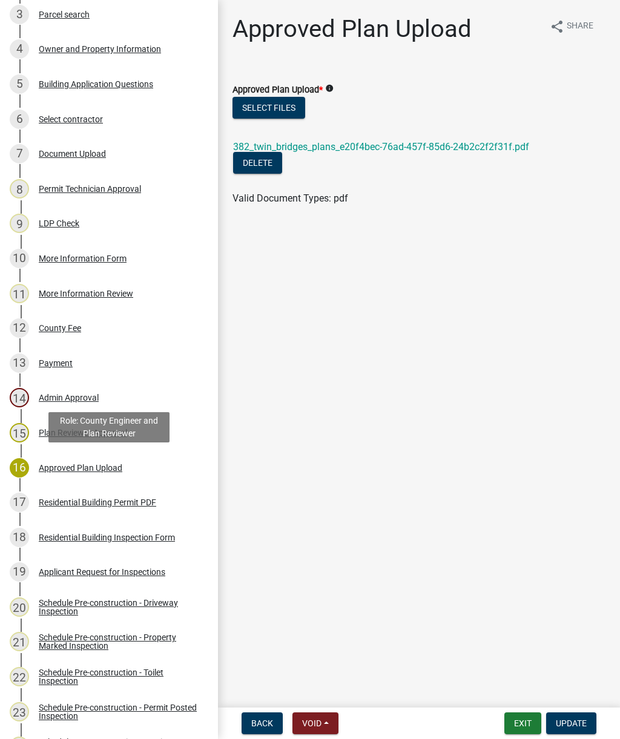
click at [412, 150] on link "382_twin_bridges_plans_e20f4bec-76ad-457f-85d6-24b2c2f2f31f.pdf" at bounding box center [381, 147] width 296 height 12
click at [400, 147] on link "382_twin_bridges_plans_e20f4bec-76ad-457f-85d6-24b2c2f2f31f.pdf" at bounding box center [381, 147] width 296 height 12
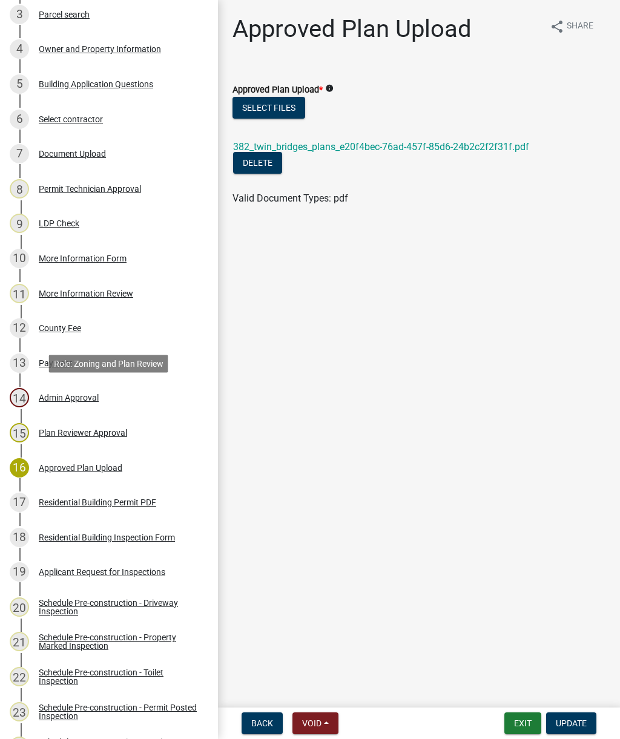
click at [64, 401] on div "Admin Approval" at bounding box center [69, 398] width 60 height 8
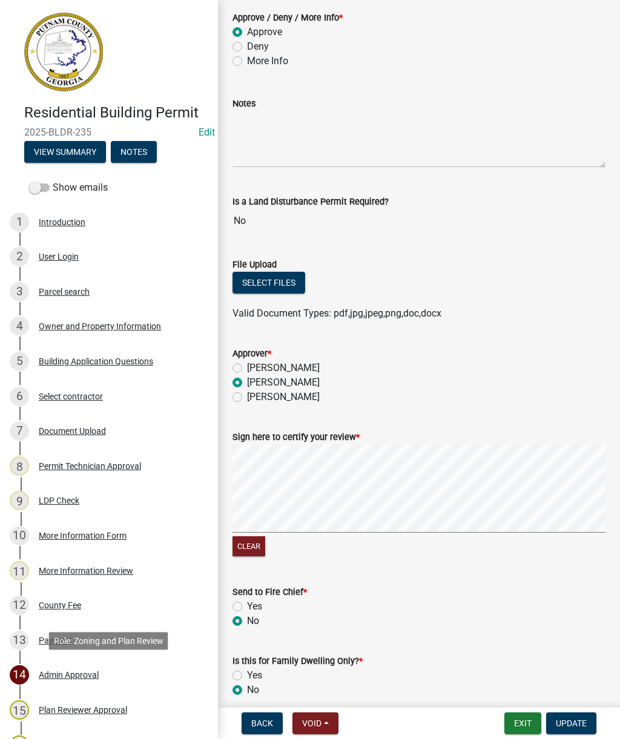
click at [67, 435] on div "Document Upload" at bounding box center [72, 431] width 67 height 8
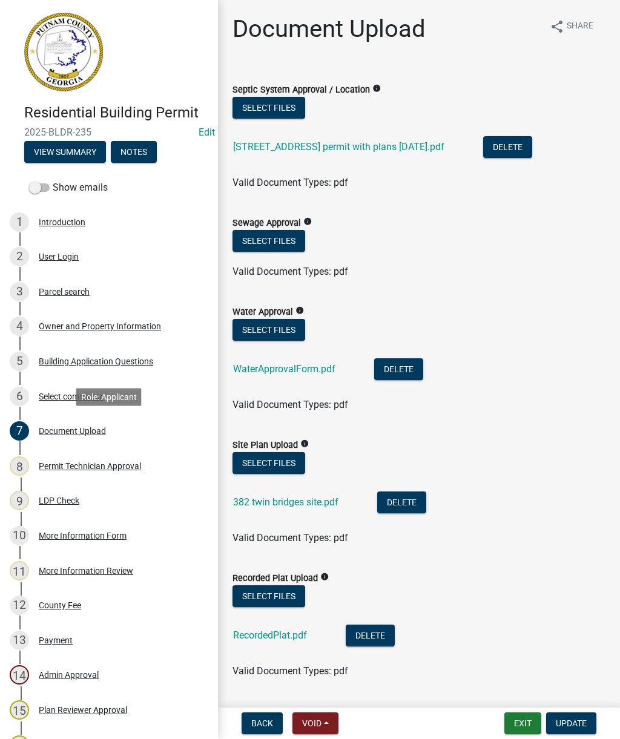
click at [369, 147] on link "382 twin bridges rd permit with plans 7-29-2025.pdf" at bounding box center [338, 147] width 211 height 12
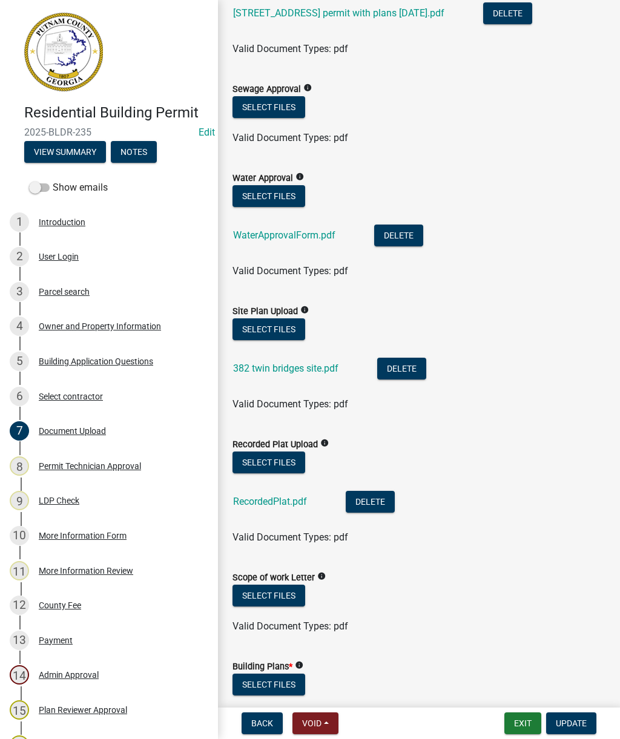
scroll to position [136, 0]
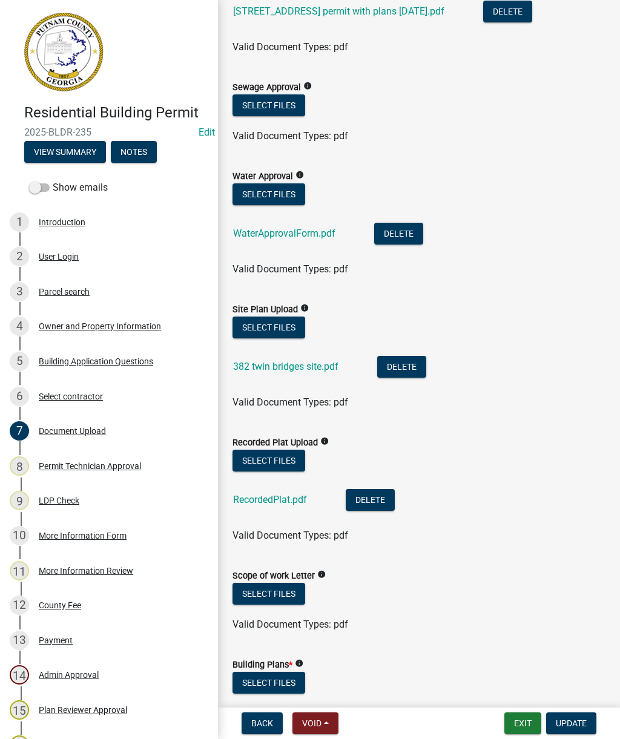
click at [272, 366] on link "382 twin bridges site.pdf" at bounding box center [285, 367] width 105 height 12
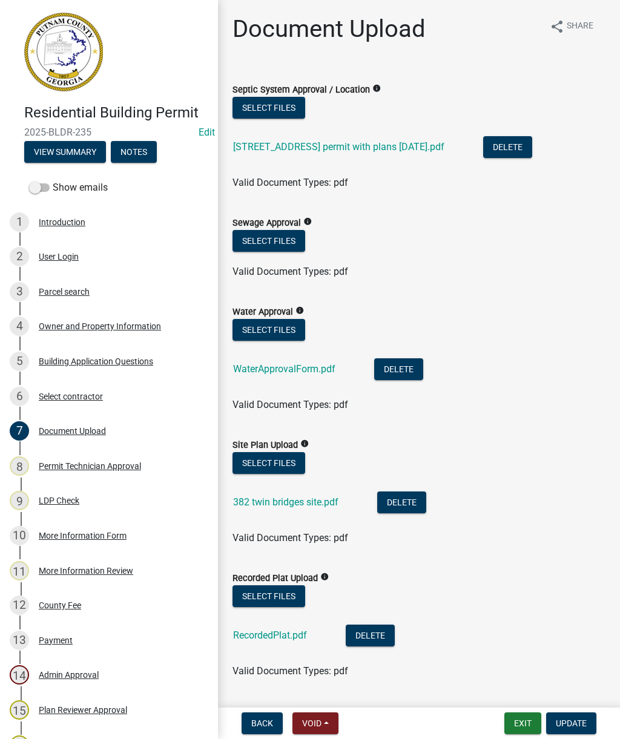
scroll to position [0, 0]
click at [389, 151] on link "382 twin bridges rd permit with plans 7-29-2025.pdf" at bounding box center [338, 147] width 211 height 12
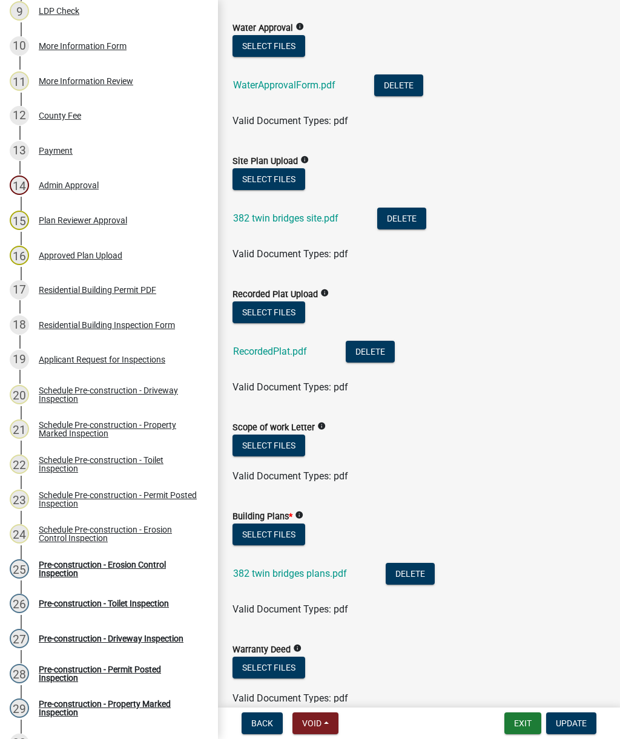
scroll to position [285, 0]
